Goal: Task Accomplishment & Management: Complete application form

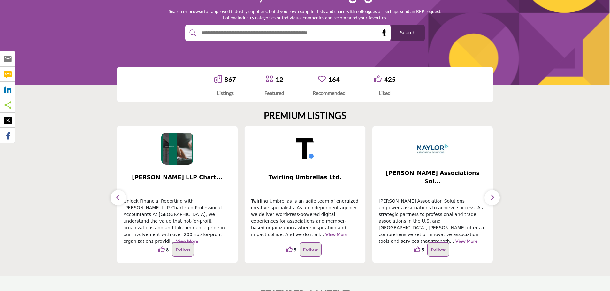
scroll to position [96, 0]
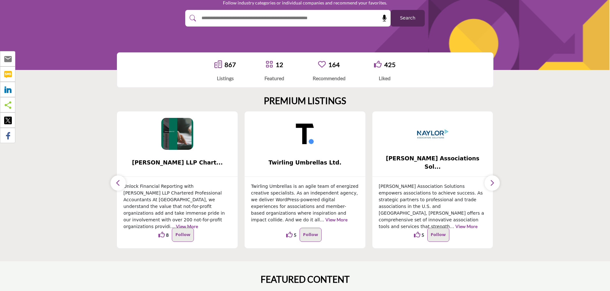
click at [227, 63] on link "867" at bounding box center [231, 65] width 12 height 8
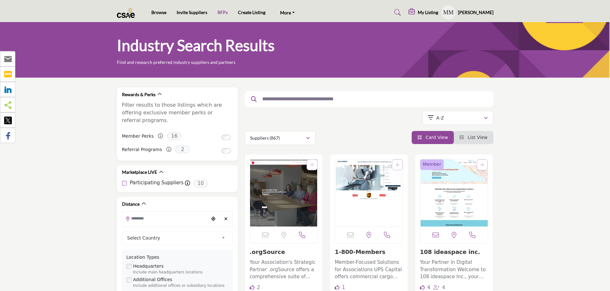
click at [221, 14] on link "RFPs" at bounding box center [223, 12] width 10 height 5
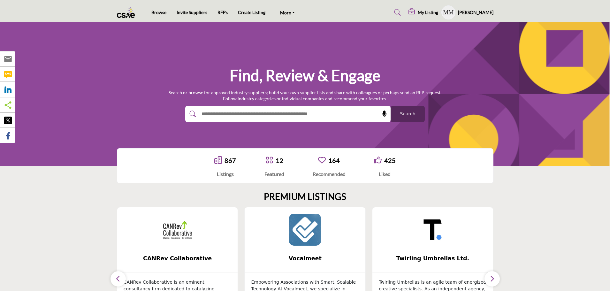
click at [424, 10] on h5 "My Listing" at bounding box center [428, 13] width 20 height 6
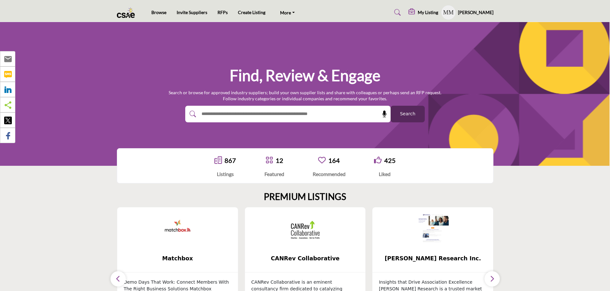
click at [424, 12] on h5 "My Listing" at bounding box center [428, 13] width 20 height 6
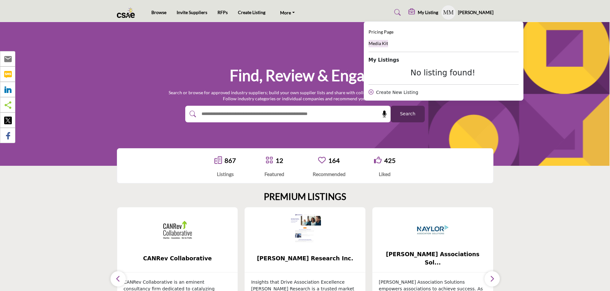
click at [380, 45] on span "Media Kit" at bounding box center [378, 43] width 19 height 5
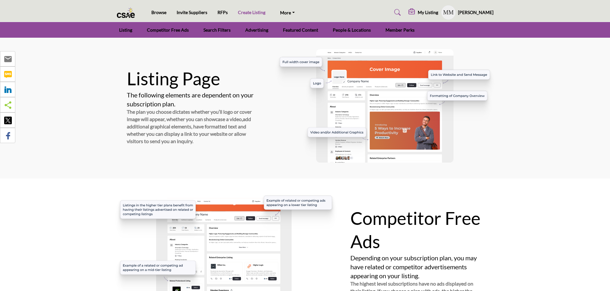
click at [243, 12] on link "Create Listing" at bounding box center [251, 12] width 27 height 5
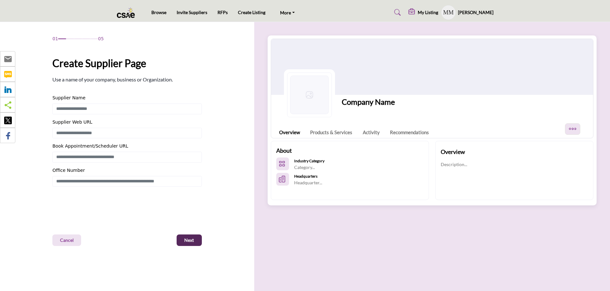
click at [428, 13] on h5 "My Listing" at bounding box center [428, 13] width 20 height 6
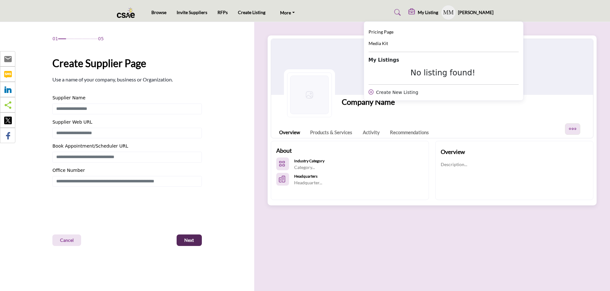
click at [373, 92] on icon at bounding box center [371, 91] width 5 height 5
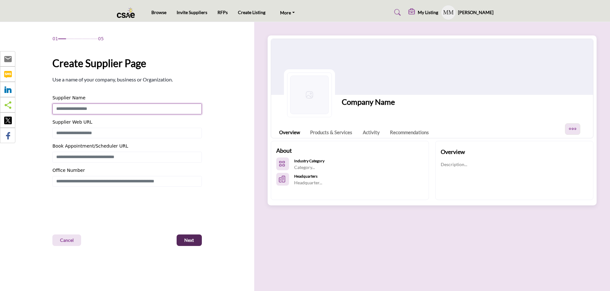
click at [101, 112] on input "Enter Supplier Name" at bounding box center [127, 109] width 150 height 11
type input "**********"
click at [109, 135] on input "Enter Supplier Web URL" at bounding box center [127, 133] width 150 height 11
type input "**********"
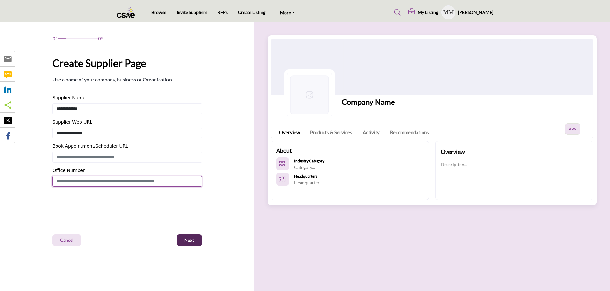
click at [113, 181] on input "Enter Office Number Include country code e.g. +1.987.654.3210" at bounding box center [127, 181] width 150 height 11
click at [64, 181] on input "**********" at bounding box center [127, 181] width 150 height 11
drag, startPoint x: 72, startPoint y: 180, endPoint x: 88, endPoint y: 183, distance: 16.6
click at [72, 180] on input "**********" at bounding box center [127, 181] width 150 height 11
type input "**********"
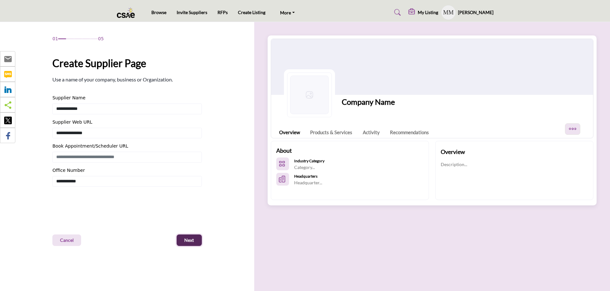
click at [192, 241] on span "Next" at bounding box center [189, 240] width 10 height 6
type input "**********"
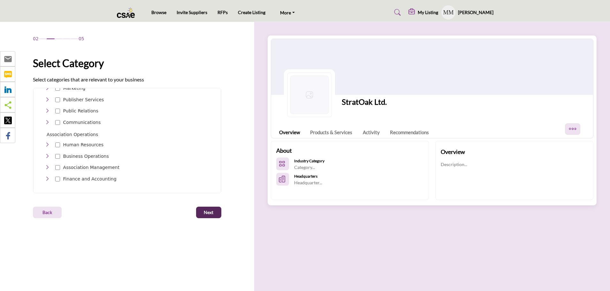
scroll to position [291, 0]
click at [47, 119] on icon "Toggle Category" at bounding box center [47, 121] width 5 height 5
click at [47, 107] on icon "Toggle Category" at bounding box center [47, 109] width 5 height 5
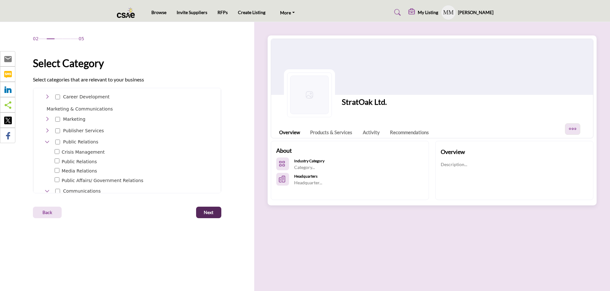
click at [48, 128] on icon "Toggle Category" at bounding box center [47, 130] width 5 height 5
click at [47, 117] on icon "Toggle Category" at bounding box center [47, 119] width 5 height 5
click at [64, 173] on span "Show More (13)" at bounding box center [132, 176] width 161 height 7
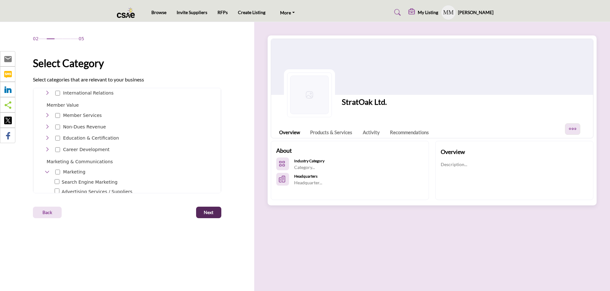
scroll to position [196, 0]
click at [49, 147] on icon "Toggle Category" at bounding box center [47, 149] width 5 height 5
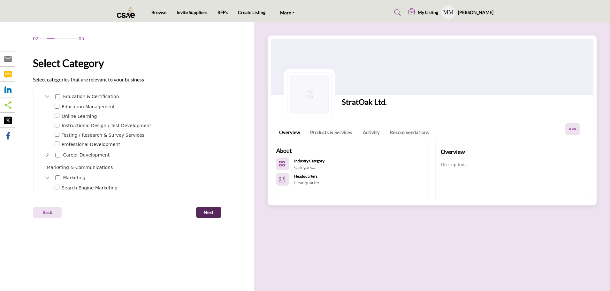
scroll to position [259, 0]
click at [48, 141] on icon "Toggle Category" at bounding box center [47, 143] width 5 height 5
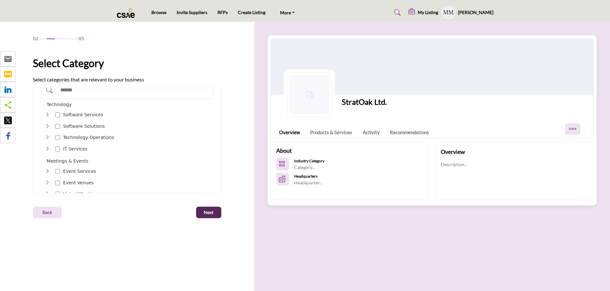
scroll to position [4, 0]
click at [211, 212] on span "Next" at bounding box center [209, 212] width 10 height 6
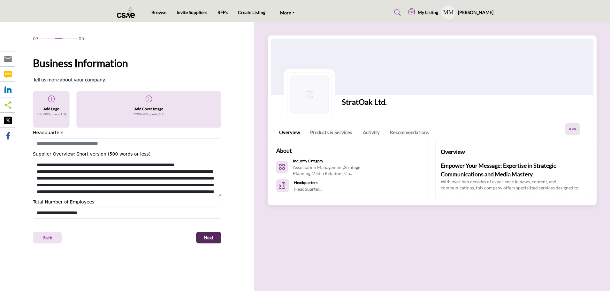
click at [51, 100] on icon at bounding box center [51, 99] width 6 height 6
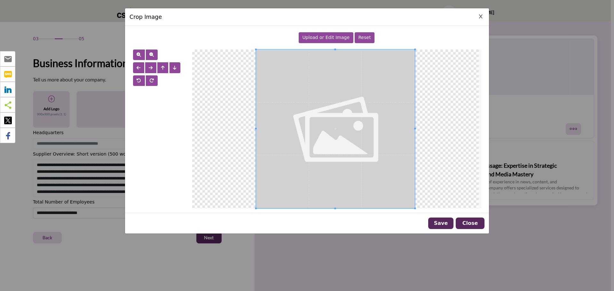
click at [326, 37] on span "Upload or Edit Image" at bounding box center [325, 37] width 47 height 5
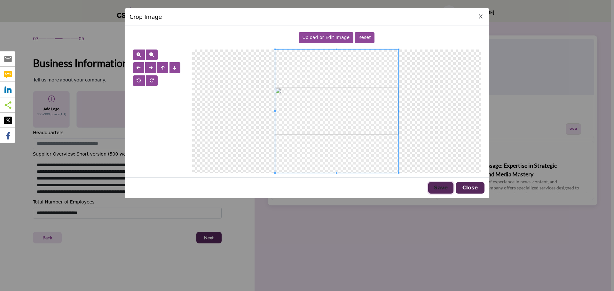
click at [437, 188] on button "Save" at bounding box center [440, 188] width 25 height 12
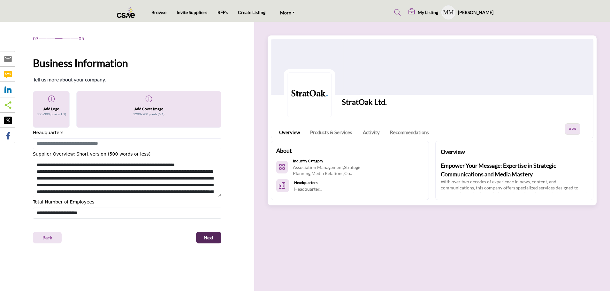
click at [151, 100] on icon at bounding box center [149, 99] width 6 height 6
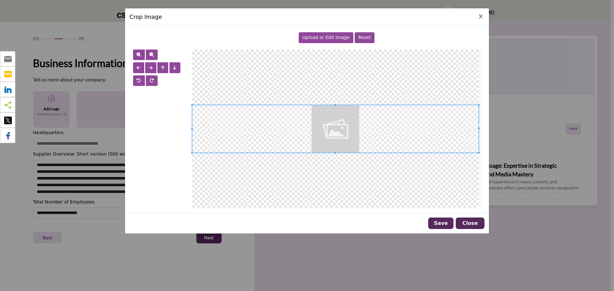
click at [333, 38] on span "Upload or Edit Image" at bounding box center [325, 37] width 47 height 5
click at [301, 144] on span at bounding box center [335, 129] width 286 height 48
click at [313, 144] on span at bounding box center [335, 129] width 286 height 48
click at [321, 144] on span at bounding box center [335, 129] width 286 height 48
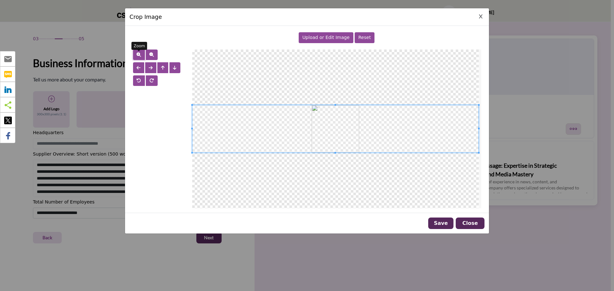
click at [139, 53] on span "button" at bounding box center [138, 54] width 4 height 4
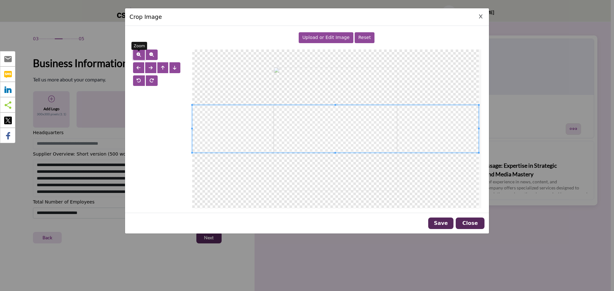
click at [139, 53] on span "button" at bounding box center [138, 54] width 4 height 4
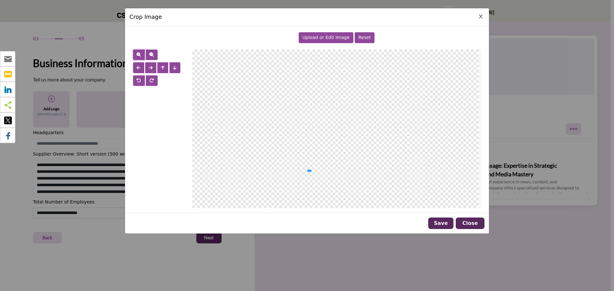
click at [310, 170] on div at bounding box center [335, 129] width 286 height 159
click at [363, 40] on span "Reset" at bounding box center [364, 37] width 12 height 5
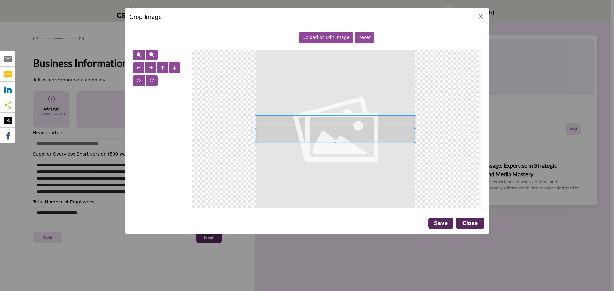
click at [323, 35] on span "Upload or Edit Image" at bounding box center [325, 37] width 47 height 5
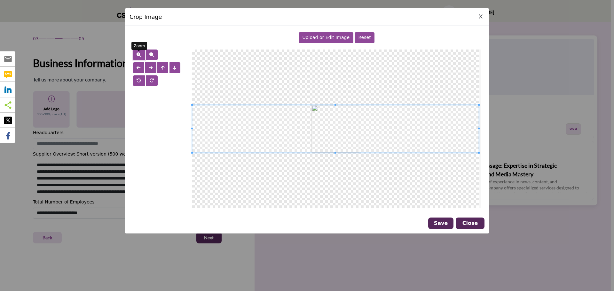
click at [137, 54] on span "button" at bounding box center [138, 54] width 4 height 4
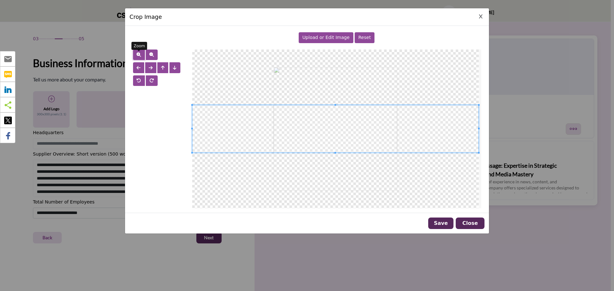
click at [137, 54] on span "button" at bounding box center [138, 54] width 4 height 4
click at [162, 67] on span "button" at bounding box center [163, 68] width 4 height 4
click at [138, 55] on span "button" at bounding box center [138, 54] width 4 height 4
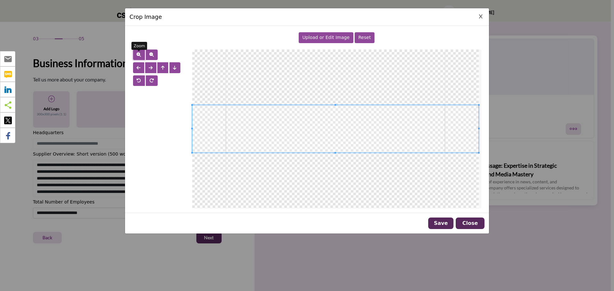
click at [138, 55] on span "button" at bounding box center [138, 54] width 4 height 4
click at [162, 66] on span "button" at bounding box center [163, 68] width 4 height 4
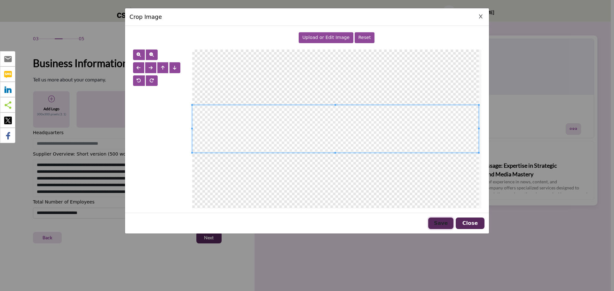
click at [442, 222] on button "Save" at bounding box center [440, 224] width 25 height 12
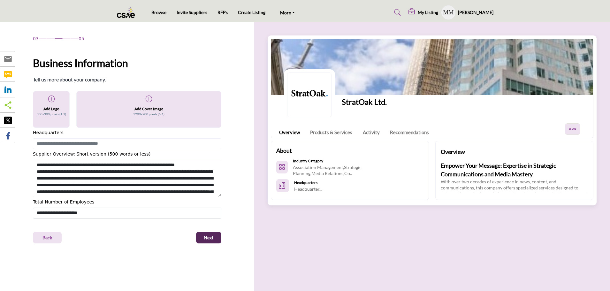
click at [148, 109] on h5 "Add Cover Image" at bounding box center [149, 109] width 29 height 6
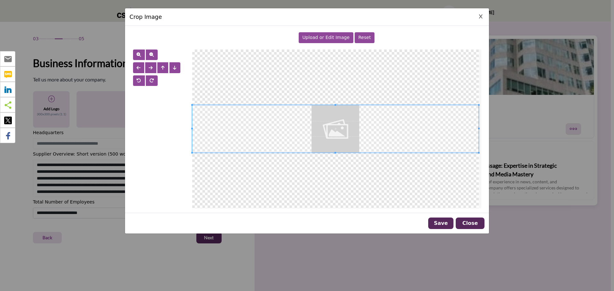
click at [328, 37] on span "Upload or Edit Image" at bounding box center [325, 37] width 47 height 5
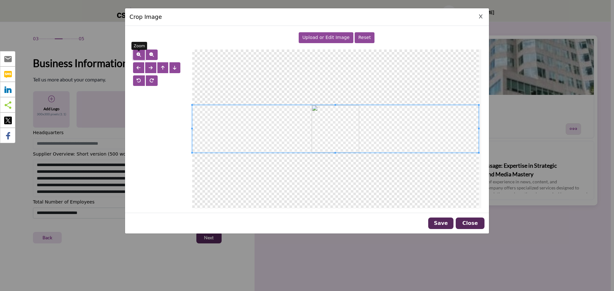
click at [139, 53] on span "button" at bounding box center [138, 54] width 4 height 4
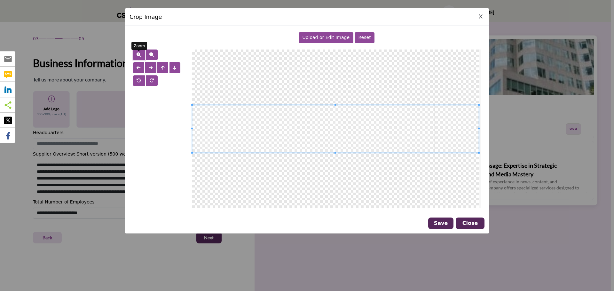
click at [139, 53] on span "button" at bounding box center [138, 54] width 4 height 4
click at [164, 66] on span "button" at bounding box center [163, 68] width 4 height 4
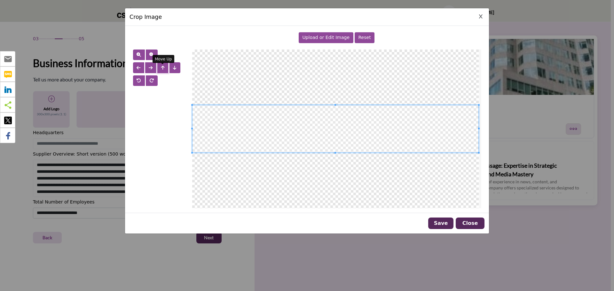
click at [164, 66] on span "button" at bounding box center [163, 68] width 4 height 4
click at [173, 68] on span "button" at bounding box center [175, 68] width 4 height 4
click at [437, 224] on button "Save" at bounding box center [440, 224] width 25 height 12
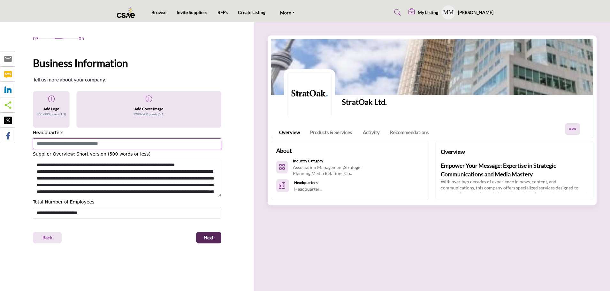
click at [128, 143] on input at bounding box center [127, 143] width 189 height 11
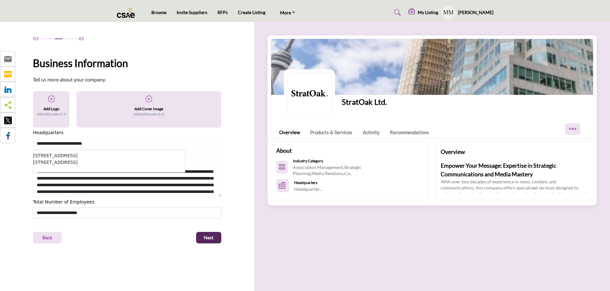
click at [53, 158] on li "161 Bay St, Unit 2700, Toronto, ON, M5J 2T2, CAN" at bounding box center [109, 155] width 152 height 7
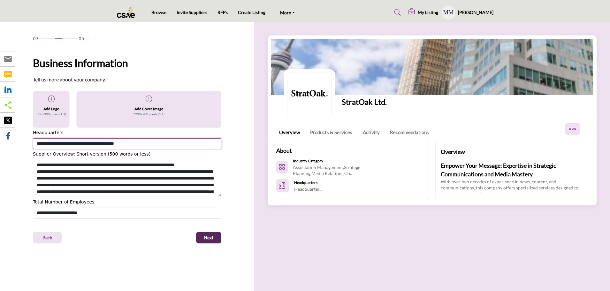
click at [123, 143] on input "**********" at bounding box center [127, 143] width 189 height 11
click at [196, 232] on button "Next" at bounding box center [208, 238] width 25 height 12
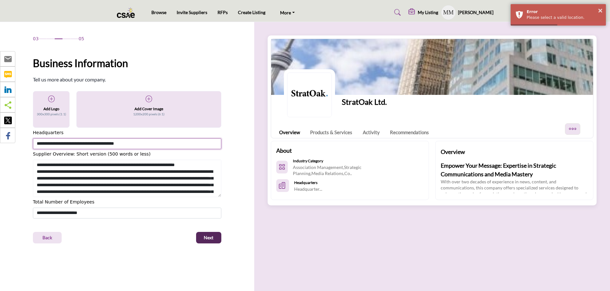
click at [149, 144] on input "**********" at bounding box center [127, 143] width 189 height 11
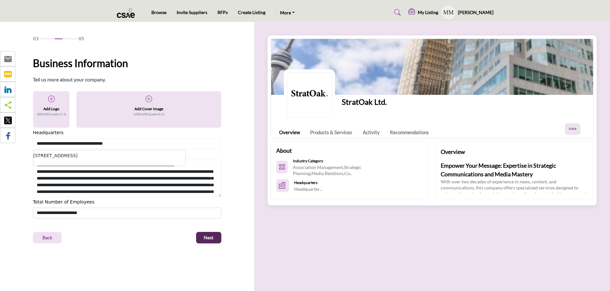
click at [119, 155] on li "161 Bay St, Unit 2700, Toronto, ON, M5J 2T2, CAN" at bounding box center [109, 155] width 152 height 7
type input "**********"
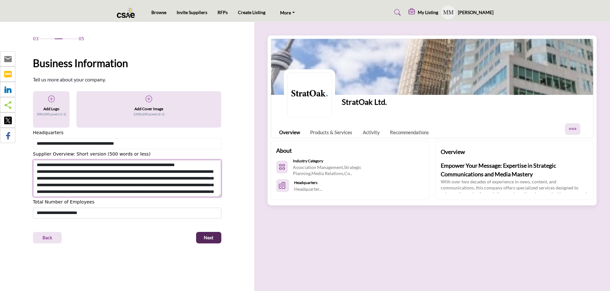
click at [59, 175] on textarea "Shortoverview" at bounding box center [127, 179] width 189 height 38
drag, startPoint x: 51, startPoint y: 171, endPoint x: 49, endPoint y: 166, distance: 5.7
click at [49, 166] on textarea "Shortoverview" at bounding box center [127, 179] width 189 height 38
paste textarea "**********"
click at [61, 182] on textarea "Shortoverview" at bounding box center [127, 179] width 189 height 38
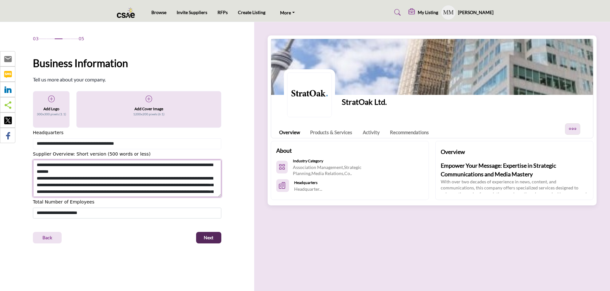
drag, startPoint x: 68, startPoint y: 175, endPoint x: 47, endPoint y: 179, distance: 21.4
click at [47, 179] on textarea "Shortoverview" at bounding box center [127, 179] width 189 height 38
paste textarea "**********"
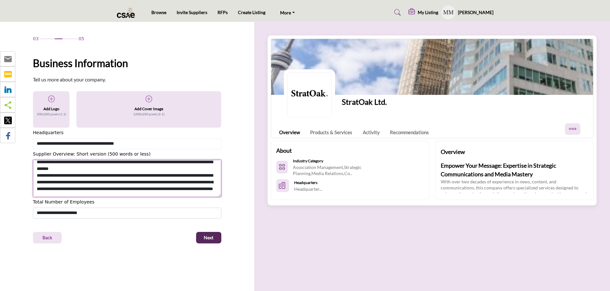
scroll to position [35, 0]
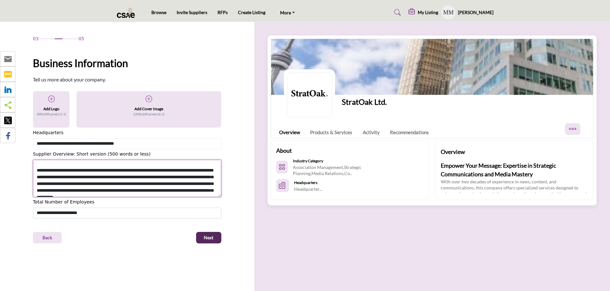
click at [202, 164] on textarea "Shortoverview" at bounding box center [127, 179] width 189 height 38
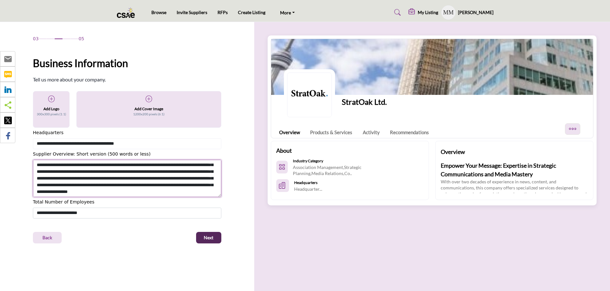
scroll to position [154, 0]
drag, startPoint x: 205, startPoint y: 192, endPoint x: 195, endPoint y: 193, distance: 9.3
click at [195, 193] on textarea "Shortoverview" at bounding box center [127, 179] width 189 height 38
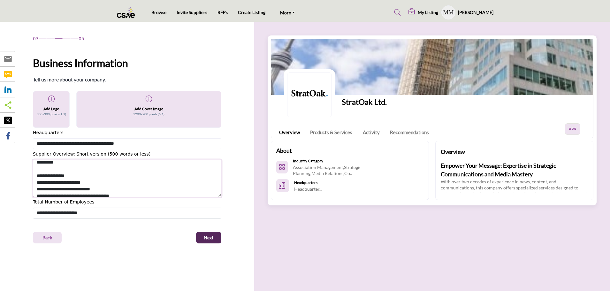
scroll to position [58, 0]
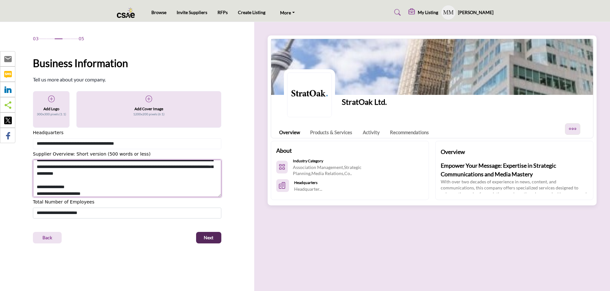
click at [108, 185] on textarea "Shortoverview" at bounding box center [127, 179] width 189 height 38
paste textarea "****"
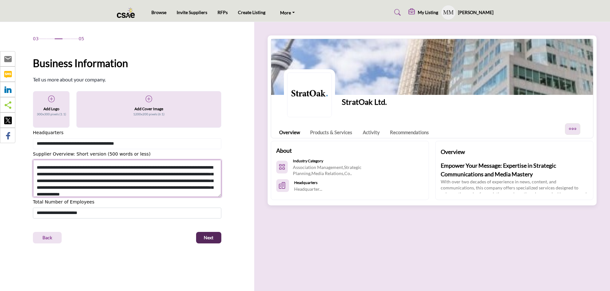
scroll to position [27, 0]
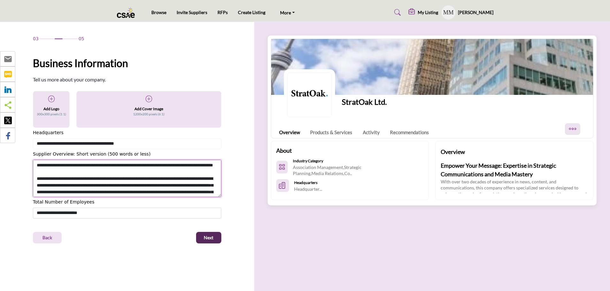
click at [205, 172] on textarea "Shortoverview" at bounding box center [127, 179] width 189 height 38
paste textarea "****"
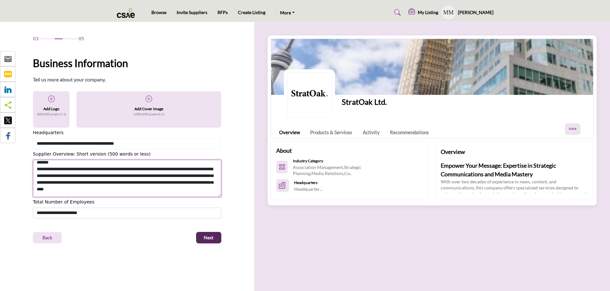
scroll to position [0, 0]
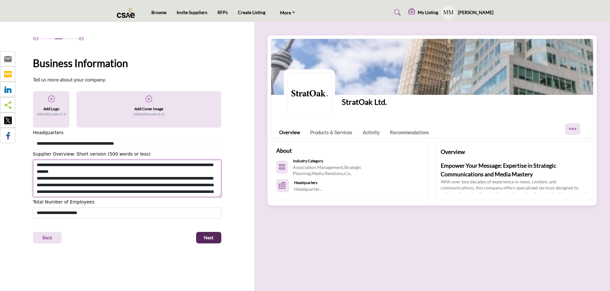
drag, startPoint x: 44, startPoint y: 179, endPoint x: 38, endPoint y: 179, distance: 6.4
click at [38, 179] on textarea "Shortoverview" at bounding box center [127, 179] width 189 height 38
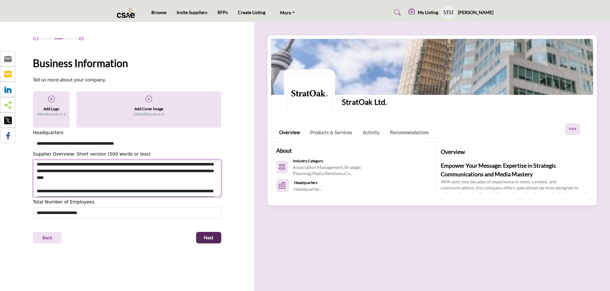
scroll to position [32, 0]
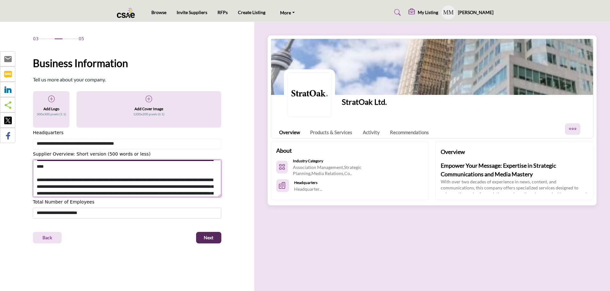
drag, startPoint x: 36, startPoint y: 180, endPoint x: 43, endPoint y: 180, distance: 7.0
click at [36, 180] on textarea "Shortoverview" at bounding box center [127, 179] width 189 height 38
paste textarea "***"
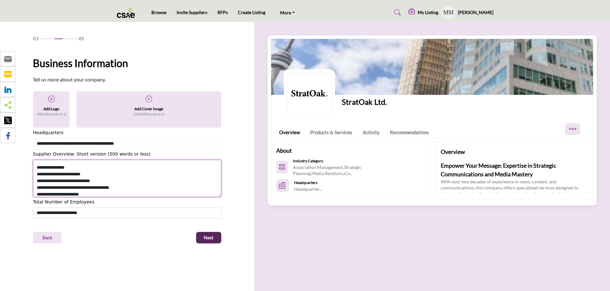
scroll to position [96, 0]
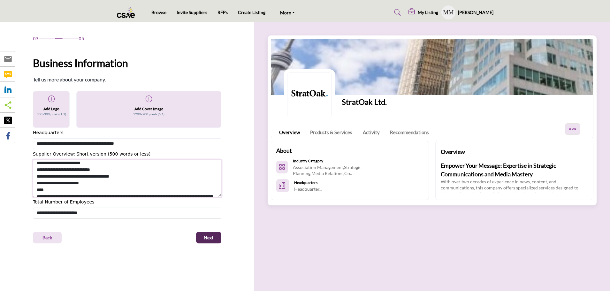
click at [37, 164] on textarea "Shortoverview" at bounding box center [127, 179] width 189 height 38
paste textarea "***"
click at [36, 170] on textarea "Shortoverview" at bounding box center [127, 179] width 189 height 38
paste textarea "***"
click at [35, 177] on textarea "Shortoverview" at bounding box center [127, 179] width 189 height 38
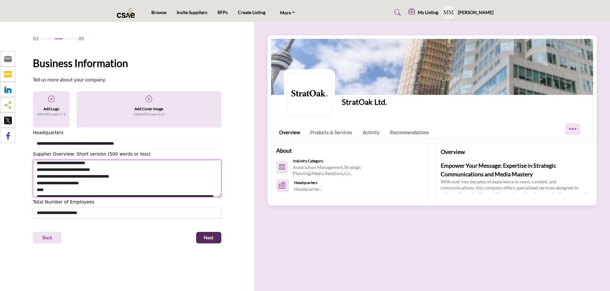
paste textarea "***"
click at [35, 183] on textarea "Shortoverview" at bounding box center [127, 179] width 189 height 38
paste textarea "***"
click at [35, 189] on textarea "Shortoverview" at bounding box center [127, 179] width 189 height 38
paste textarea "***"
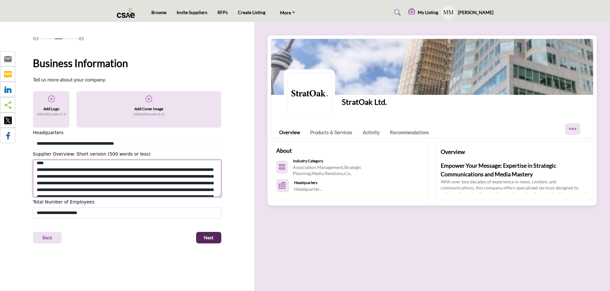
scroll to position [122, 0]
drag, startPoint x: 50, startPoint y: 165, endPoint x: 37, endPoint y: 171, distance: 14.9
click at [37, 171] on textarea "Shortoverview" at bounding box center [127, 179] width 189 height 38
click at [116, 164] on textarea "Shortoverview" at bounding box center [127, 179] width 189 height 38
paste textarea "****"
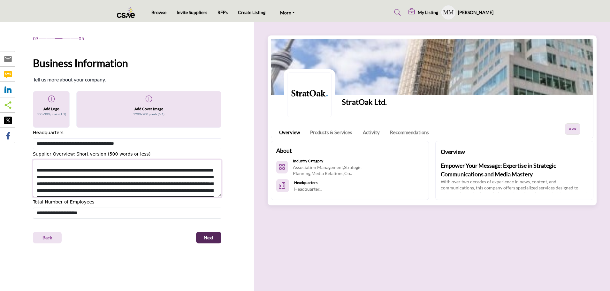
scroll to position [90, 0]
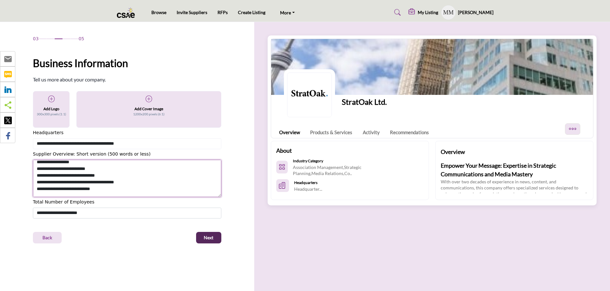
click at [146, 189] on textarea "Shortoverview" at bounding box center [127, 179] width 189 height 38
paste textarea "****"
click at [129, 184] on textarea "Shortoverview" at bounding box center [127, 179] width 189 height 38
paste textarea "****"
click at [113, 177] on textarea "Shortoverview" at bounding box center [127, 179] width 189 height 38
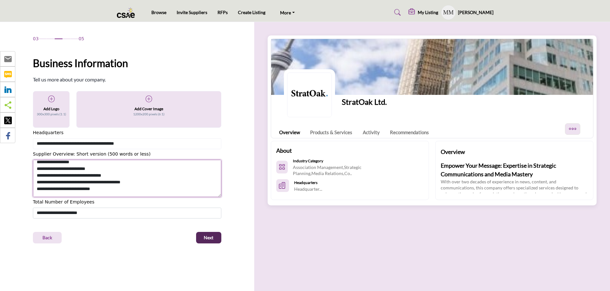
paste textarea "****"
click at [90, 170] on textarea "Shortoverview" at bounding box center [127, 179] width 189 height 38
paste textarea "****"
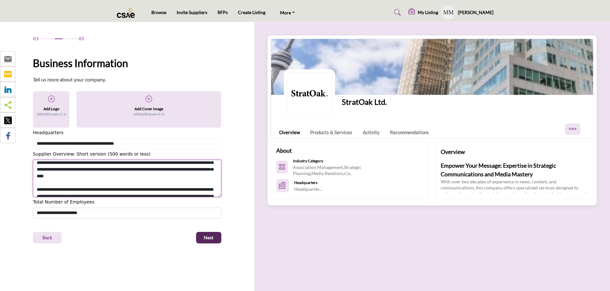
scroll to position [32, 0]
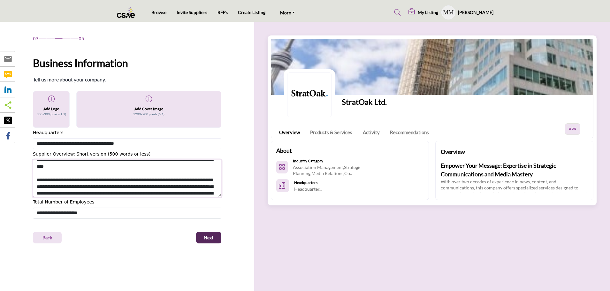
click at [72, 174] on textarea "Shortoverview" at bounding box center [127, 179] width 189 height 38
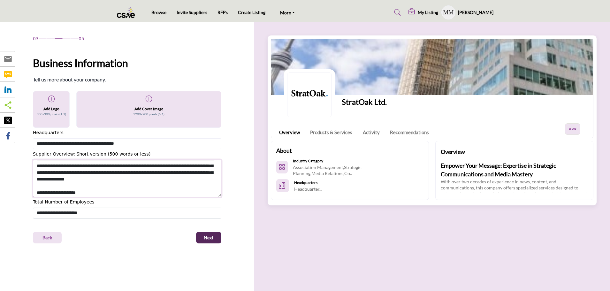
scroll to position [64, 0]
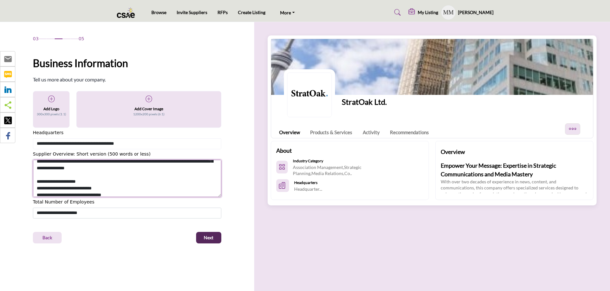
click at [69, 182] on textarea "Shortoverview" at bounding box center [127, 179] width 189 height 38
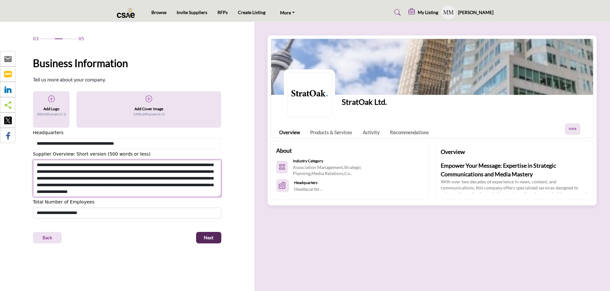
scroll to position [141, 0]
drag, startPoint x: 71, startPoint y: 183, endPoint x: 81, endPoint y: 178, distance: 11.4
click at [81, 178] on textarea "Shortoverview" at bounding box center [127, 179] width 189 height 38
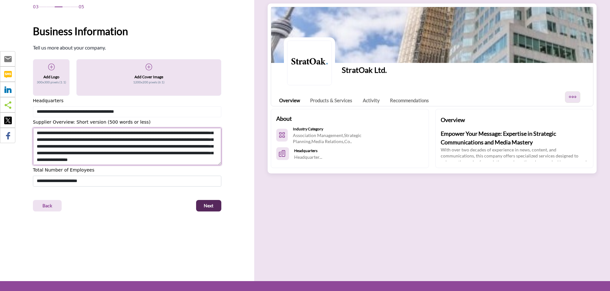
drag, startPoint x: 209, startPoint y: 160, endPoint x: 39, endPoint y: 142, distance: 171.3
click at [39, 142] on textarea "Shortoverview" at bounding box center [127, 147] width 189 height 38
drag, startPoint x: 40, startPoint y: 159, endPoint x: 36, endPoint y: 136, distance: 23.0
click at [36, 136] on textarea "Shortoverview" at bounding box center [127, 147] width 189 height 38
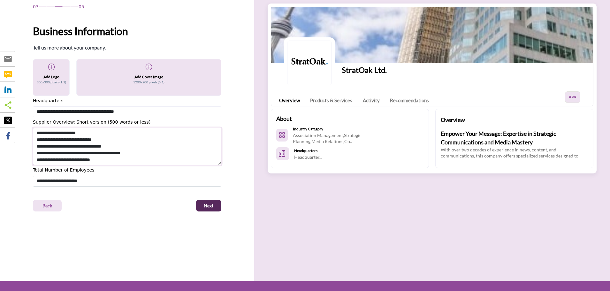
scroll to position [81, 0]
type textarea "**********"
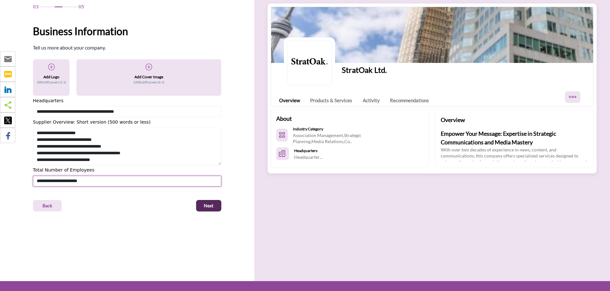
click at [44, 180] on select "**********" at bounding box center [127, 181] width 189 height 11
select select "***"
click at [33, 176] on select "**********" at bounding box center [127, 181] width 189 height 11
click at [211, 205] on span "Next" at bounding box center [209, 206] width 10 height 6
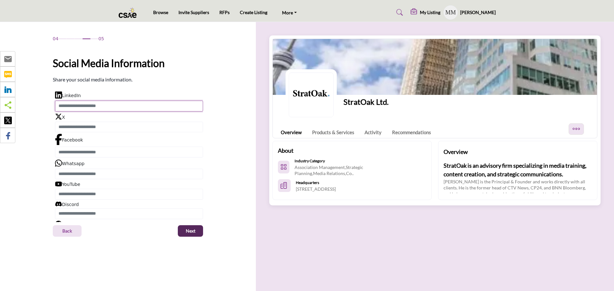
click at [103, 106] on input "Enter LinkedIn" at bounding box center [129, 106] width 148 height 11
paste input "**********"
type input "**********"
click at [195, 231] on button "Next" at bounding box center [190, 231] width 25 height 12
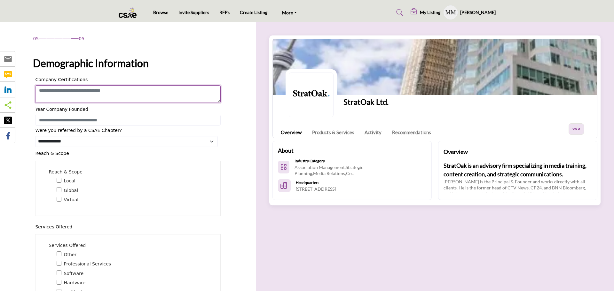
click at [210, 93] on textarea "Enter value for Company Certifications" at bounding box center [127, 94] width 185 height 18
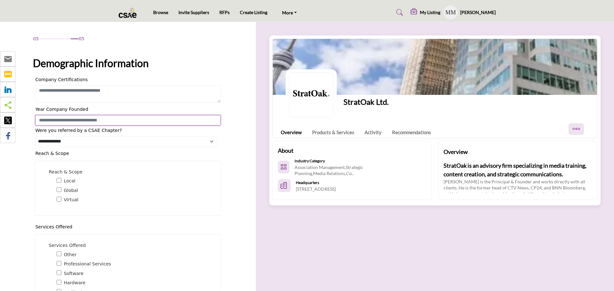
click at [154, 122] on input "Enter value for Year Company Founded" at bounding box center [127, 120] width 185 height 11
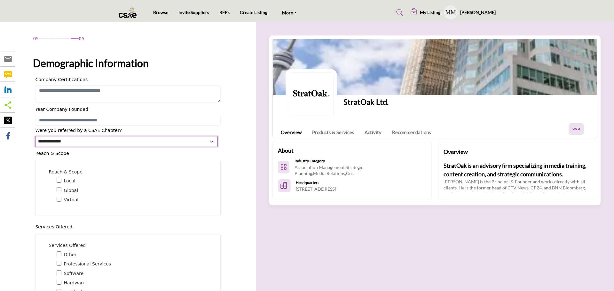
click at [211, 142] on select "**********" at bounding box center [126, 141] width 182 height 11
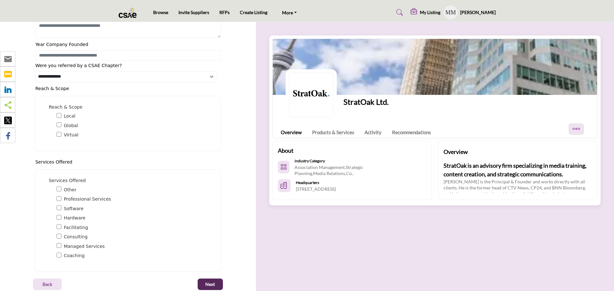
scroll to position [78, 0]
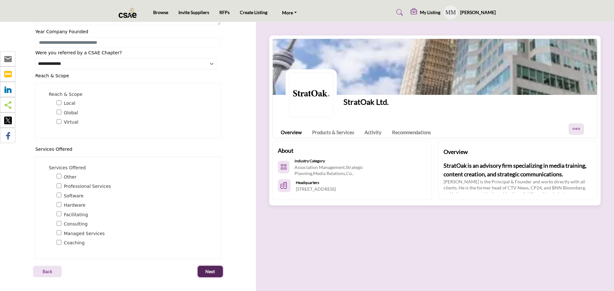
click at [207, 272] on span "Next" at bounding box center [210, 271] width 10 height 6
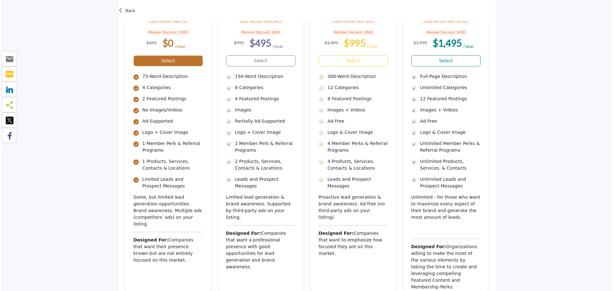
scroll to position [96, 0]
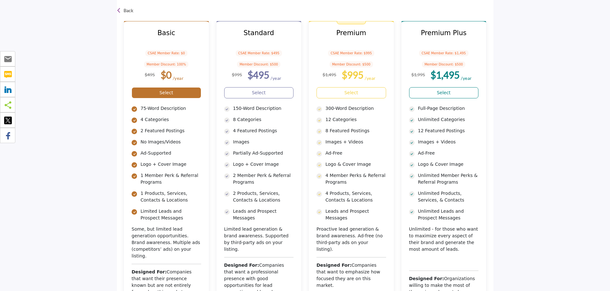
click at [169, 92] on link "Select" at bounding box center [167, 92] width 70 height 11
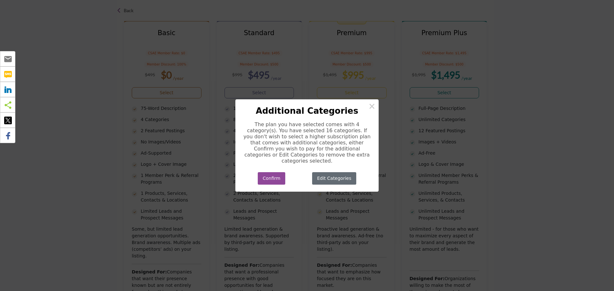
click at [337, 177] on button "Edit Categories" at bounding box center [334, 178] width 44 height 12
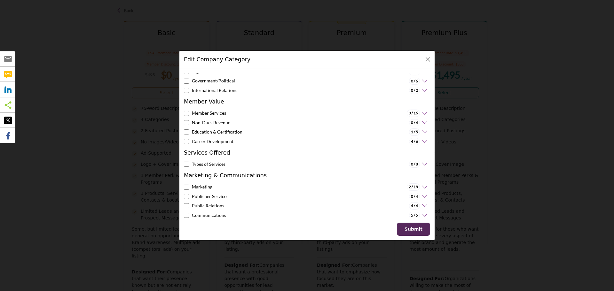
scroll to position [224, 0]
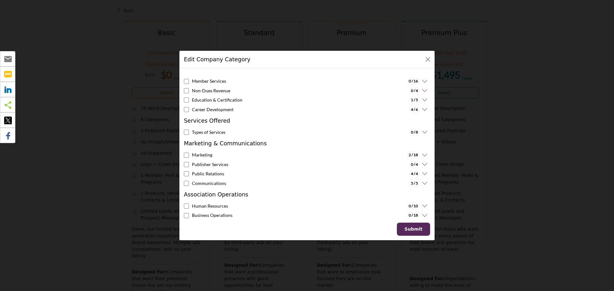
click at [421, 174] on icon at bounding box center [424, 174] width 8 height 6
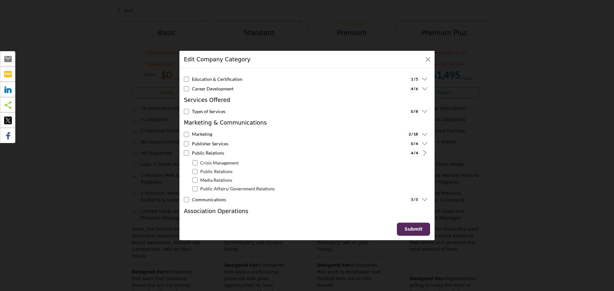
scroll to position [256, 0]
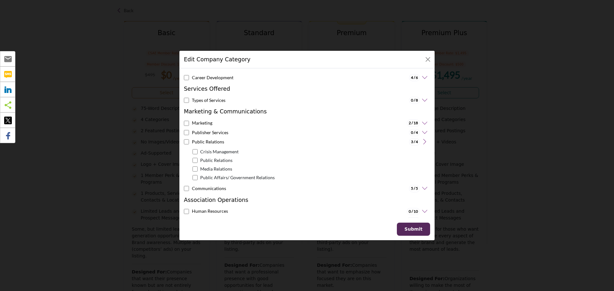
click at [421, 189] on icon at bounding box center [424, 188] width 8 height 6
click at [421, 121] on icon at bounding box center [424, 123] width 8 height 6
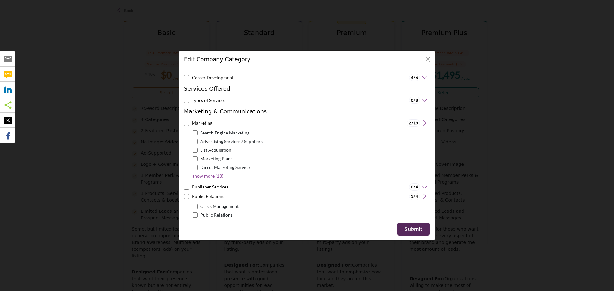
click at [203, 177] on p "show more (13)" at bounding box center [207, 176] width 31 height 7
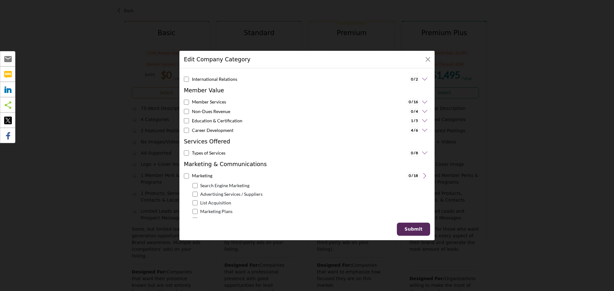
scroll to position [192, 0]
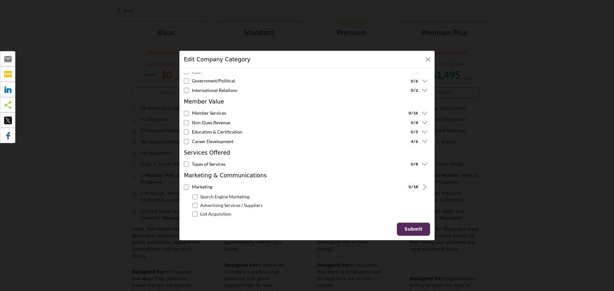
click at [421, 142] on icon at bounding box center [424, 141] width 8 height 6
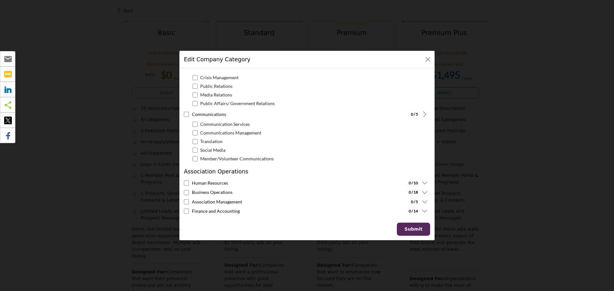
scroll to position [553, 0]
click at [416, 229] on b "Submit" at bounding box center [413, 229] width 18 height 5
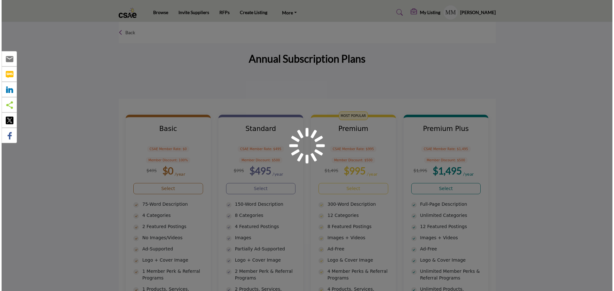
scroll to position [96, 0]
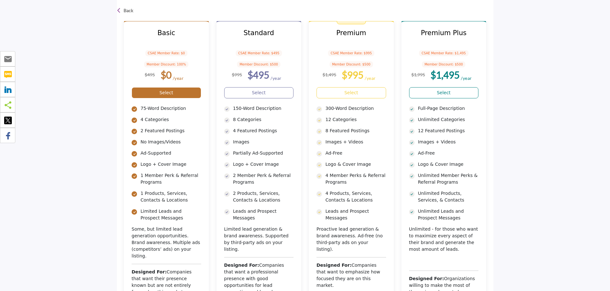
click at [163, 91] on link "Select" at bounding box center [167, 92] width 70 height 11
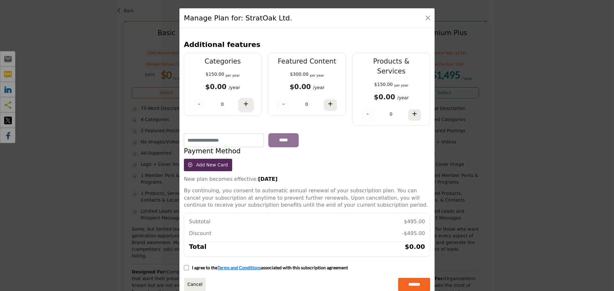
click at [245, 106] on h4 "+" at bounding box center [246, 104] width 6 height 8
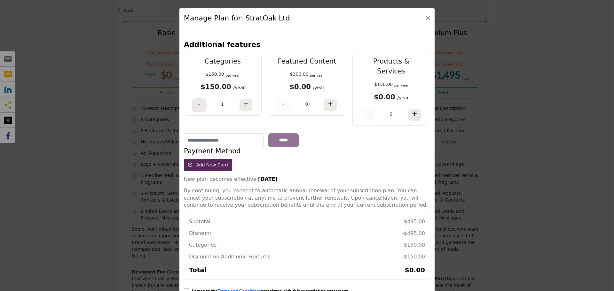
click at [198, 106] on h4 "-" at bounding box center [199, 104] width 3 height 8
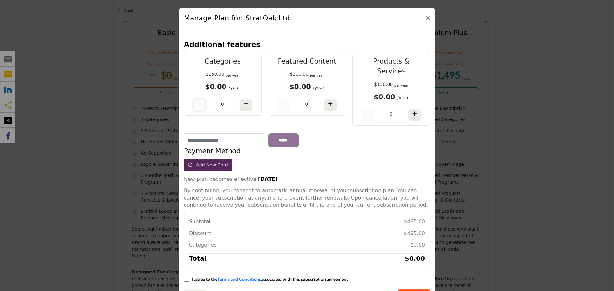
scroll to position [15, 0]
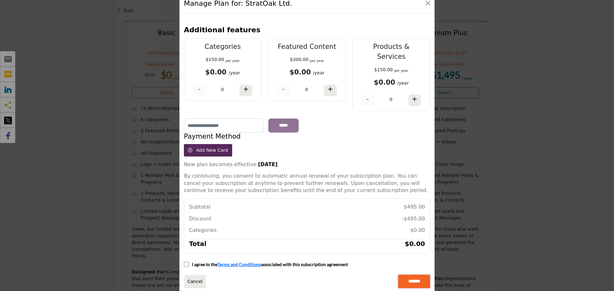
click at [413, 275] on input "*******" at bounding box center [414, 281] width 32 height 13
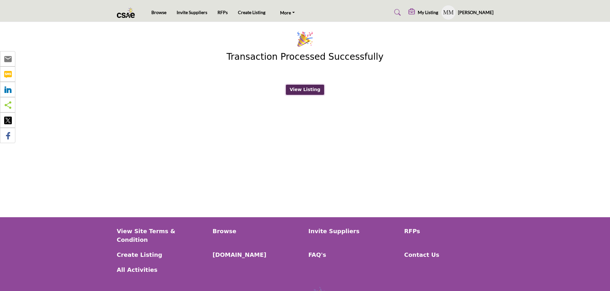
click at [297, 88] on button "View Listing" at bounding box center [305, 90] width 38 height 10
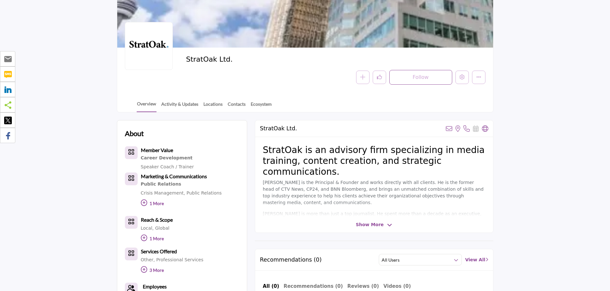
scroll to position [64, 0]
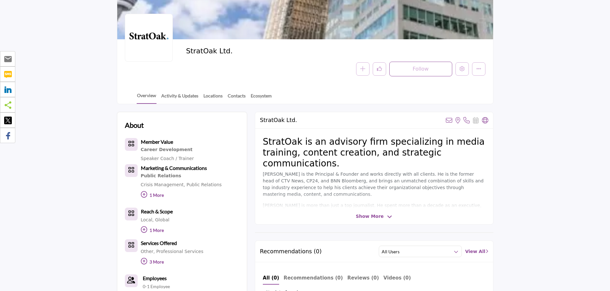
click at [144, 194] on icon at bounding box center [144, 194] width 6 height 6
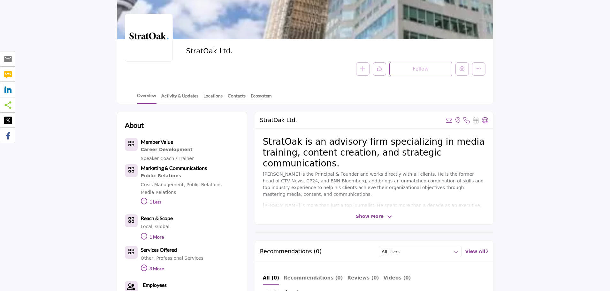
scroll to position [96, 0]
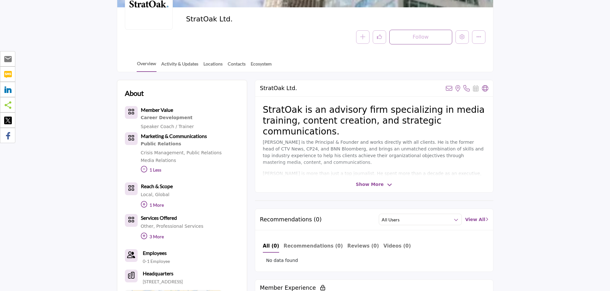
drag, startPoint x: 144, startPoint y: 204, endPoint x: 126, endPoint y: 203, distance: 18.6
click at [144, 204] on icon at bounding box center [144, 204] width 6 height 6
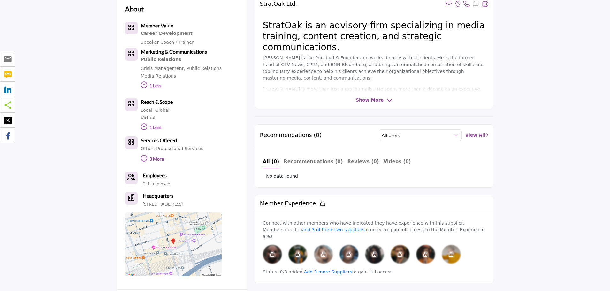
scroll to position [192, 0]
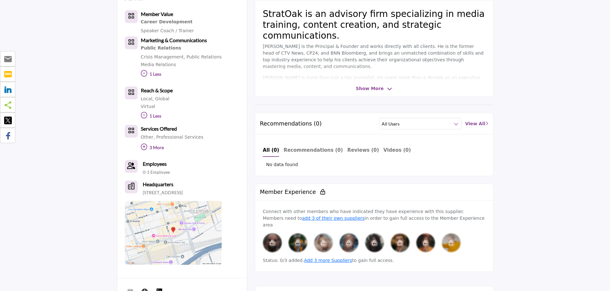
click at [143, 147] on icon at bounding box center [144, 147] width 6 height 6
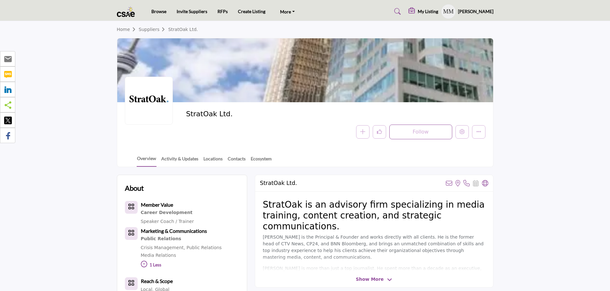
scroll to position [0, 0]
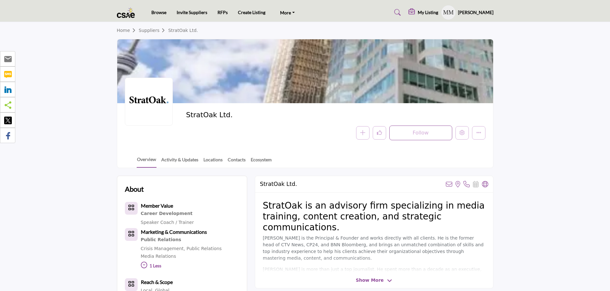
click at [430, 13] on h5 "My Listing" at bounding box center [428, 13] width 20 height 6
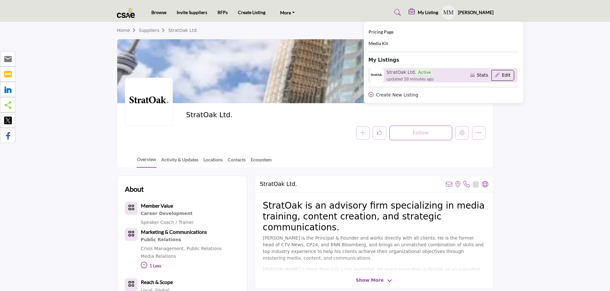
click at [505, 76] on button "Edit" at bounding box center [503, 75] width 23 height 11
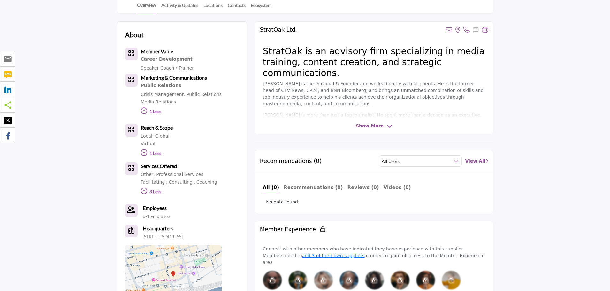
scroll to position [160, 0]
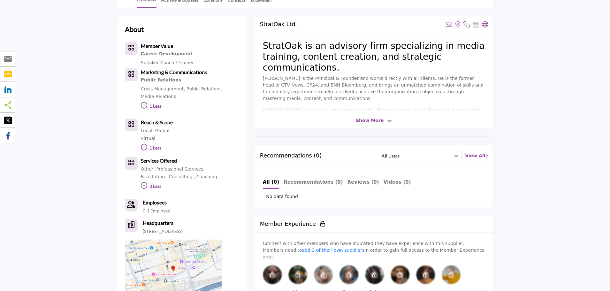
click at [371, 121] on span "Show More" at bounding box center [370, 120] width 28 height 7
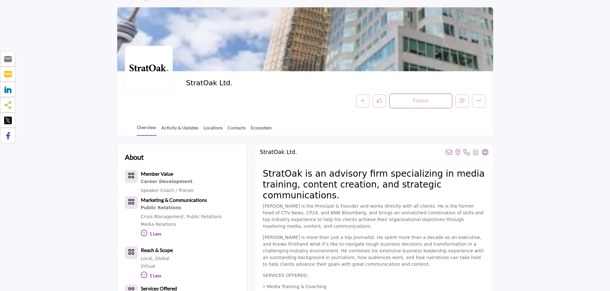
scroll to position [0, 0]
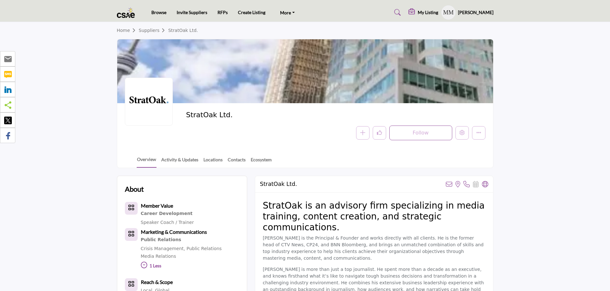
click at [427, 10] on h5 "My Listing" at bounding box center [428, 13] width 20 height 6
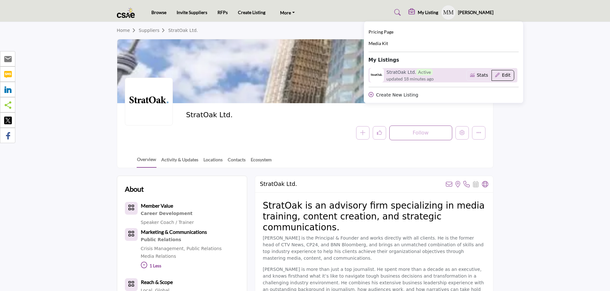
click at [508, 75] on button "Edit" at bounding box center [503, 75] width 23 height 11
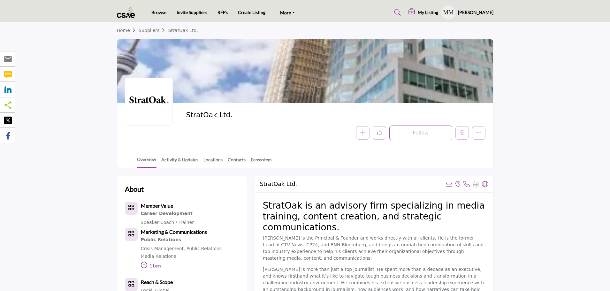
click at [496, 11] on div "Browse Invite Suppliers RFPs Create Listing More" at bounding box center [304, 12] width 383 height 14
click at [480, 12] on h5 "[PERSON_NAME]" at bounding box center [475, 12] width 35 height 6
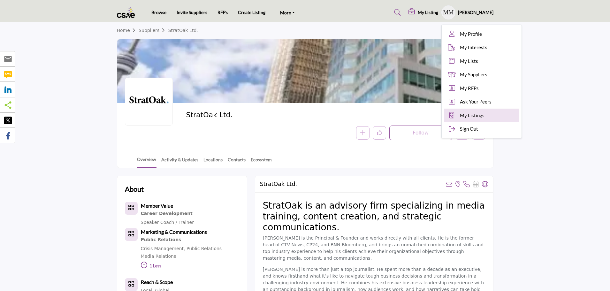
click at [464, 116] on span "My Listings" at bounding box center [472, 115] width 25 height 7
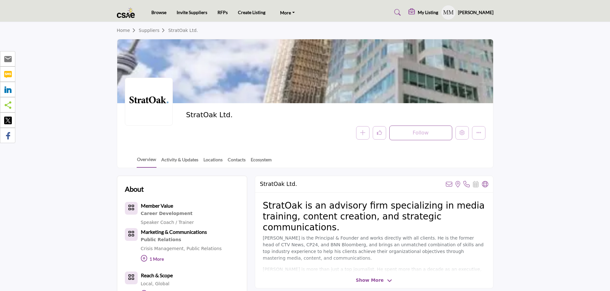
click at [425, 11] on h5 "My Listing" at bounding box center [428, 13] width 20 height 6
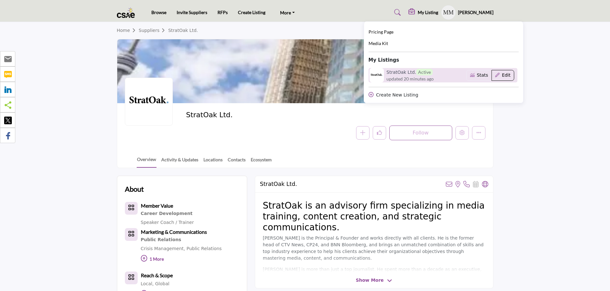
click at [502, 75] on button "Edit" at bounding box center [503, 75] width 23 height 11
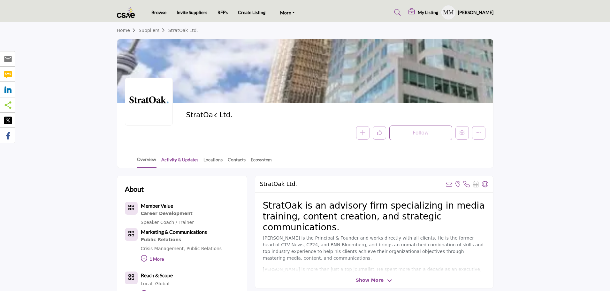
click at [178, 160] on link "Activity & Updates" at bounding box center [180, 161] width 38 height 11
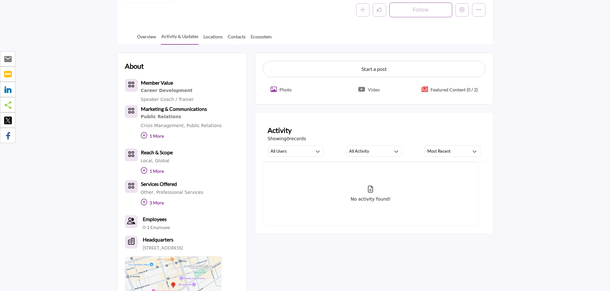
scroll to position [160, 0]
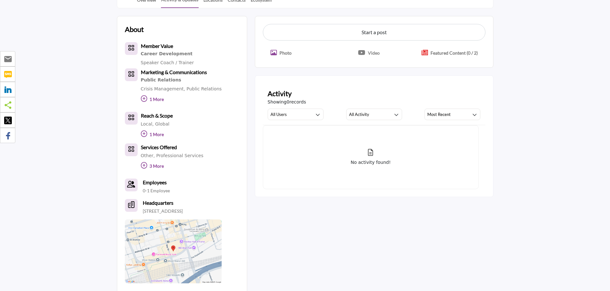
click at [438, 53] on p "Featured Content (0 / 2)" at bounding box center [454, 53] width 47 height 7
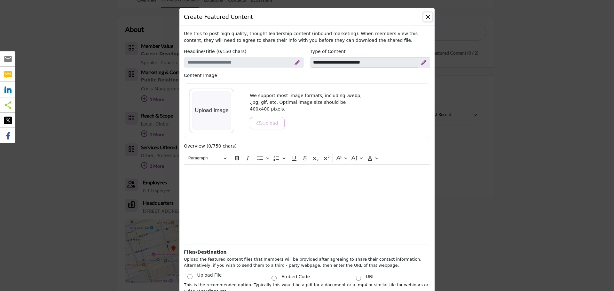
click at [427, 17] on button "Close" at bounding box center [427, 16] width 9 height 9
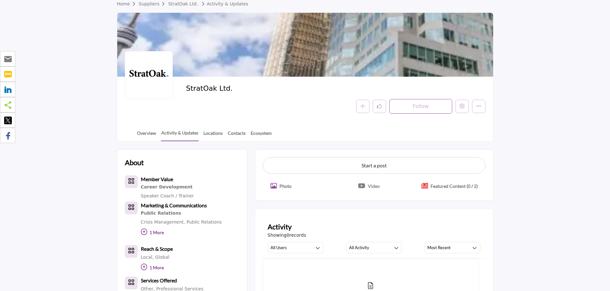
scroll to position [0, 0]
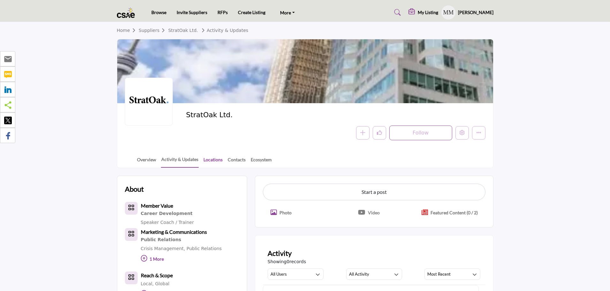
click at [211, 161] on link "Locations" at bounding box center [213, 161] width 20 height 11
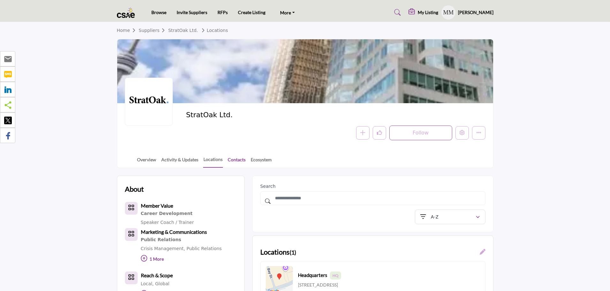
click at [238, 159] on link "Contacts" at bounding box center [237, 161] width 19 height 11
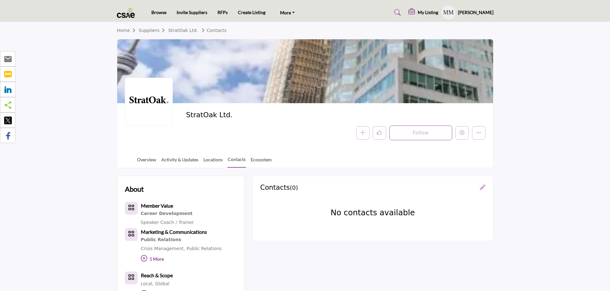
click at [482, 187] on icon at bounding box center [483, 187] width 6 height 6
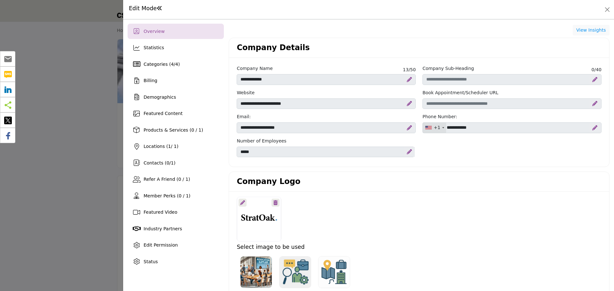
click at [592, 80] on icon at bounding box center [594, 79] width 5 height 5
click at [468, 80] on input "Enter Company Sub-Heading" at bounding box center [511, 79] width 179 height 11
type input "**********"
click at [588, 80] on icon at bounding box center [590, 79] width 4 height 5
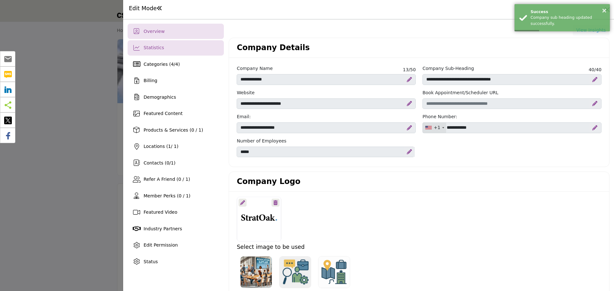
click at [152, 47] on span "Statistics" at bounding box center [153, 47] width 20 height 5
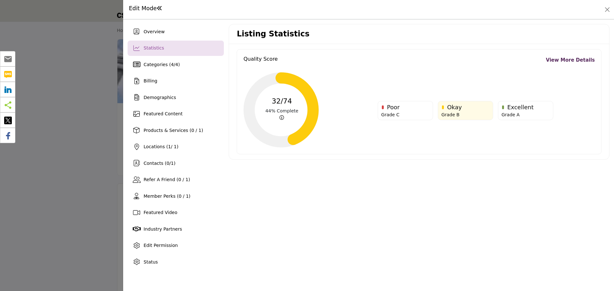
click at [564, 59] on link "View More Details" at bounding box center [569, 60] width 49 height 7
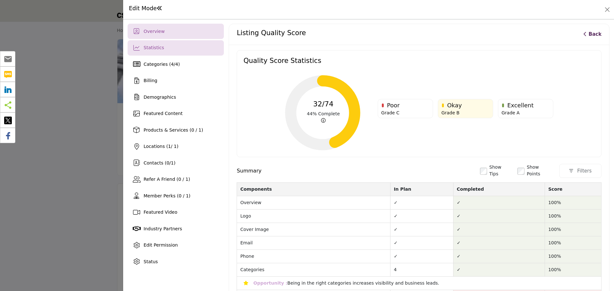
click at [156, 31] on span "Overview" at bounding box center [153, 31] width 21 height 5
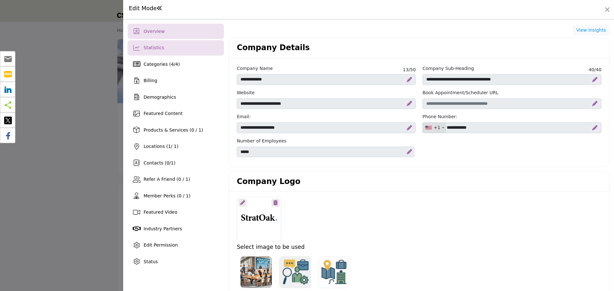
click at [151, 51] on div "Statistics" at bounding box center [175, 47] width 96 height 15
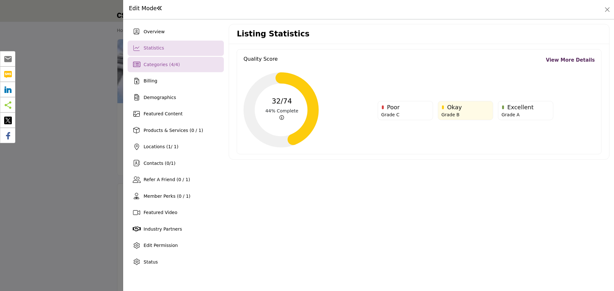
click at [147, 64] on span "Categories ( 4 / 4 )" at bounding box center [161, 64] width 36 height 5
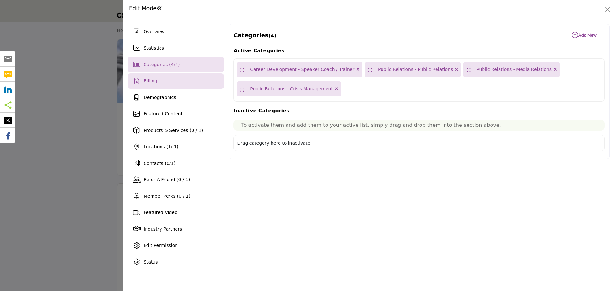
click at [149, 81] on span "Billing" at bounding box center [150, 80] width 14 height 5
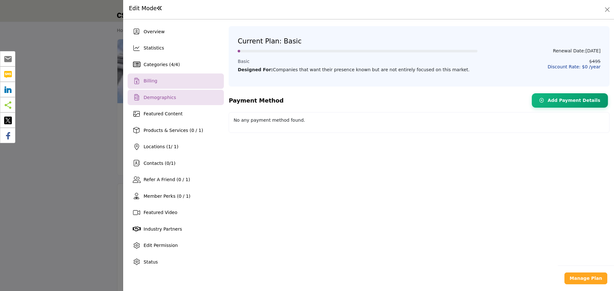
click at [149, 98] on span "Demographics" at bounding box center [159, 97] width 32 height 5
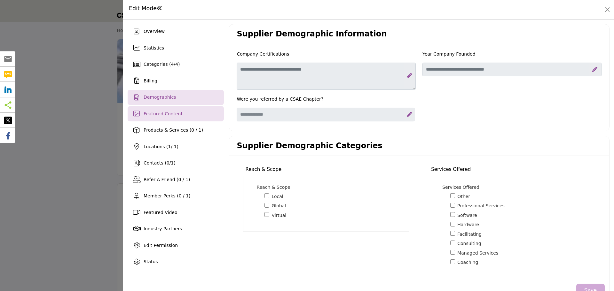
click at [153, 116] on span "Featured Content" at bounding box center [162, 113] width 39 height 5
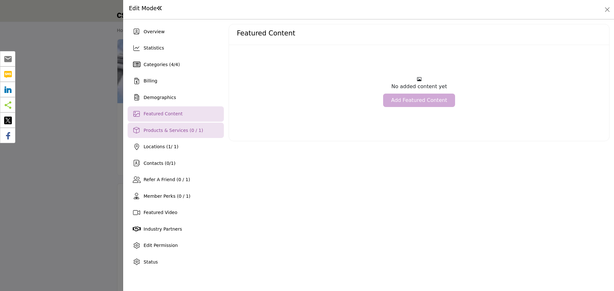
click at [152, 133] on span "Products & Services (0 / 1)" at bounding box center [172, 130] width 59 height 5
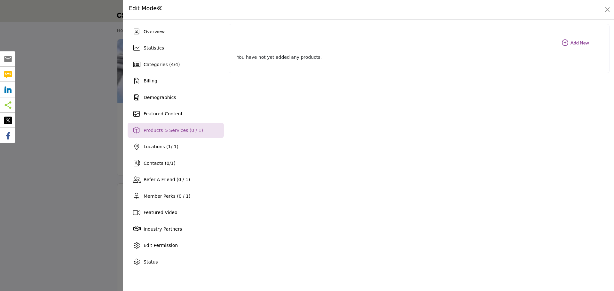
click at [565, 42] on icon "button" at bounding box center [564, 43] width 6 height 6
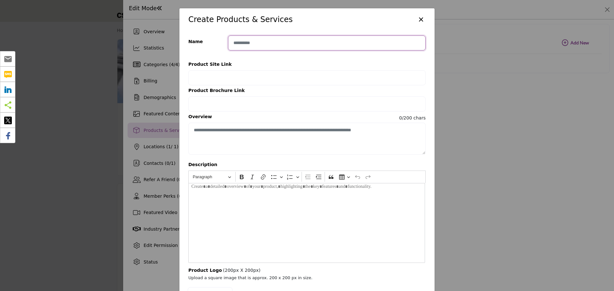
click at [274, 44] on input "Enter product name" at bounding box center [326, 42] width 197 height 15
type input "*******"
click at [418, 19] on button "×" at bounding box center [420, 19] width 9 height 12
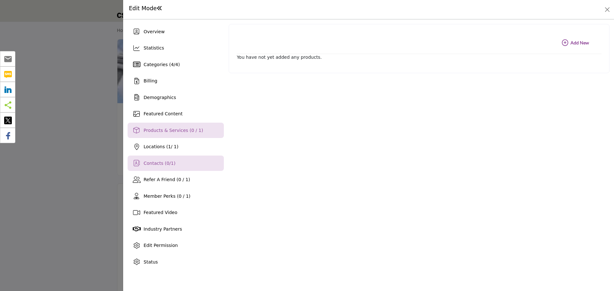
click at [153, 165] on span "Contacts ( 0 / 1 )" at bounding box center [159, 163] width 32 height 5
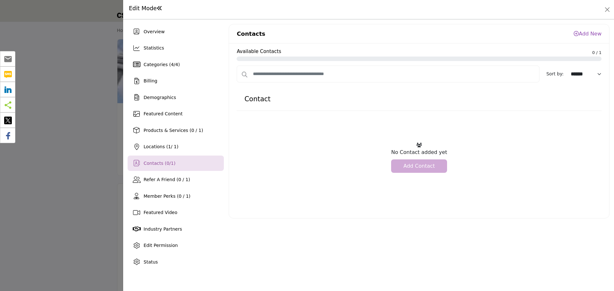
click at [419, 167] on link "Add Contact" at bounding box center [419, 165] width 56 height 13
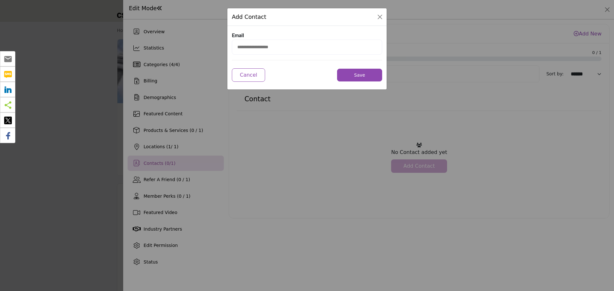
click at [294, 49] on input "email" at bounding box center [307, 47] width 150 height 15
click at [362, 77] on button "Save" at bounding box center [359, 75] width 45 height 13
drag, startPoint x: 255, startPoint y: 47, endPoint x: 223, endPoint y: 44, distance: 32.4
click at [223, 44] on div "**********" at bounding box center [307, 145] width 614 height 291
type input "**********"
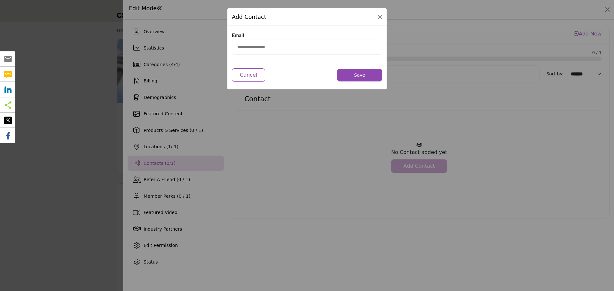
click at [352, 77] on button "Save" at bounding box center [359, 75] width 45 height 13
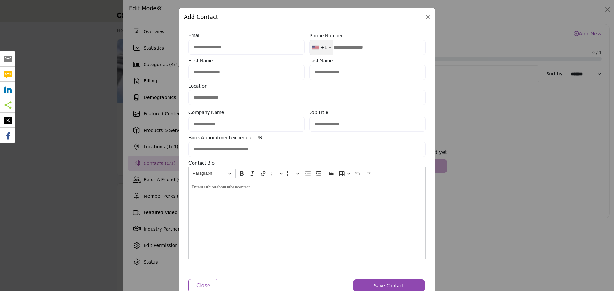
click at [352, 49] on input "text" at bounding box center [367, 47] width 116 height 15
type input "**********"
type input "*******"
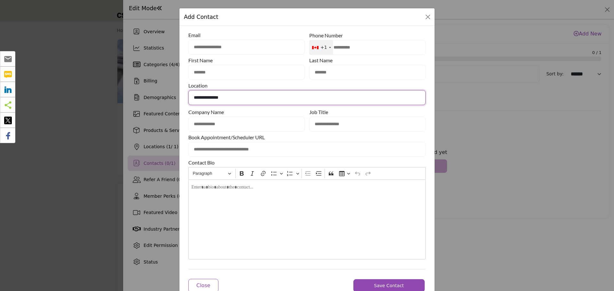
click at [274, 96] on select "**********" at bounding box center [306, 97] width 237 height 15
select select "**********"
click at [188, 90] on select "**********" at bounding box center [306, 97] width 237 height 15
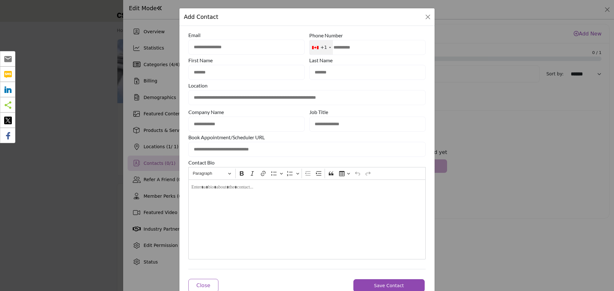
click at [390, 283] on span "Save Contact" at bounding box center [389, 285] width 30 height 5
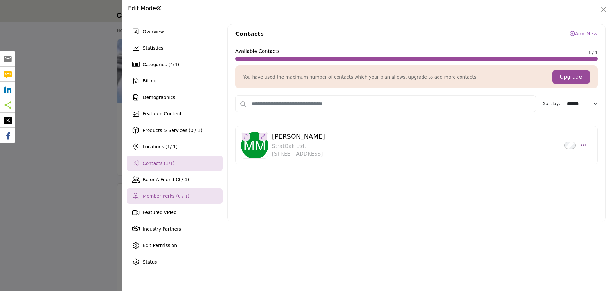
click at [152, 195] on span "Member Perks (0 / 1)" at bounding box center [166, 196] width 47 height 5
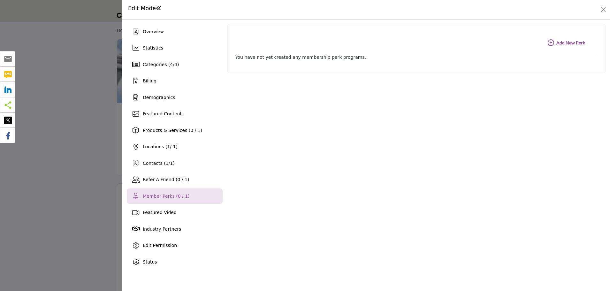
click at [552, 43] on icon "button" at bounding box center [551, 43] width 6 height 6
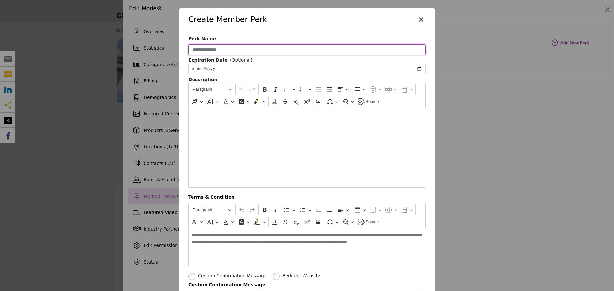
click at [237, 51] on input "Perk Name" at bounding box center [306, 49] width 237 height 11
type input "**********"
click at [217, 118] on p "Editor editing area: main" at bounding box center [306, 115] width 230 height 7
drag, startPoint x: 250, startPoint y: 117, endPoint x: 227, endPoint y: 117, distance: 23.0
click at [227, 117] on p "**********" at bounding box center [306, 115] width 231 height 7
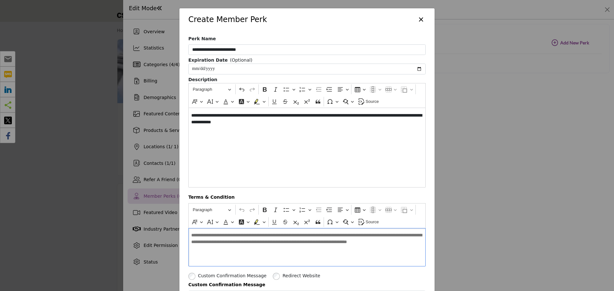
click at [268, 248] on p "**********" at bounding box center [306, 239] width 230 height 23
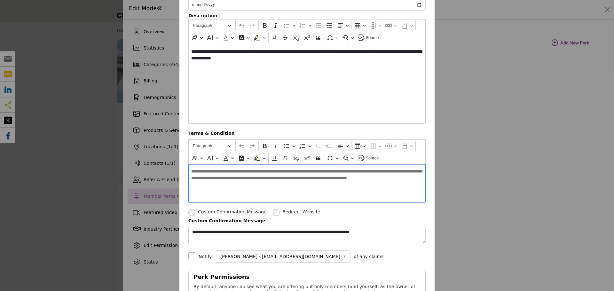
scroll to position [96, 0]
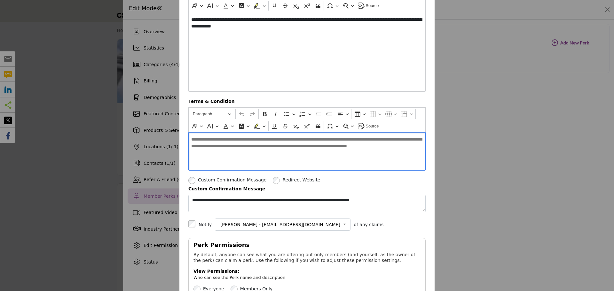
click at [209, 144] on p "**********" at bounding box center [306, 144] width 231 height 23
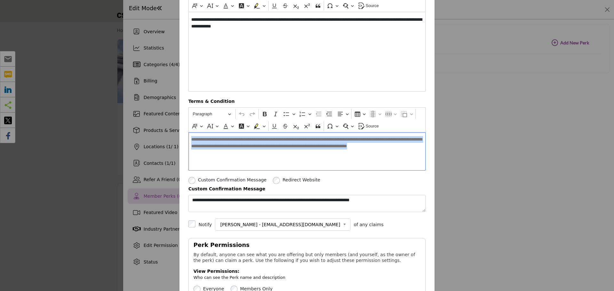
drag, startPoint x: 258, startPoint y: 152, endPoint x: 185, endPoint y: 131, distance: 76.3
click at [185, 131] on div "**********" at bounding box center [306, 153] width 255 height 437
click at [263, 159] on div "**********" at bounding box center [306, 151] width 237 height 38
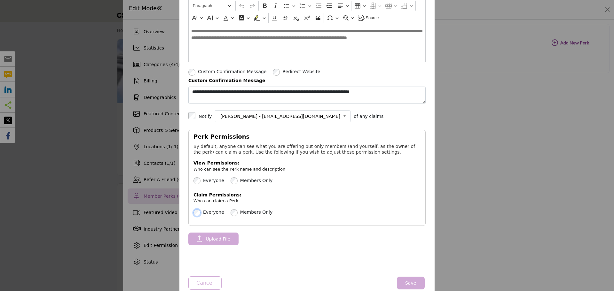
scroll to position [219, 0]
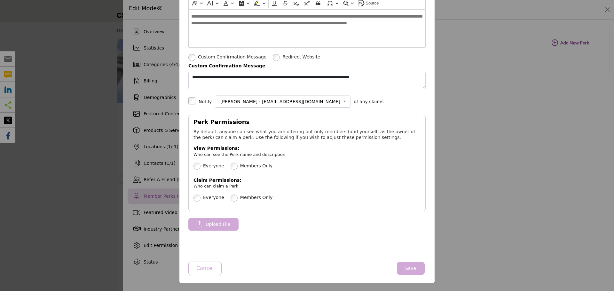
click at [205, 222] on span "Upload File" at bounding box center [217, 224] width 25 height 9
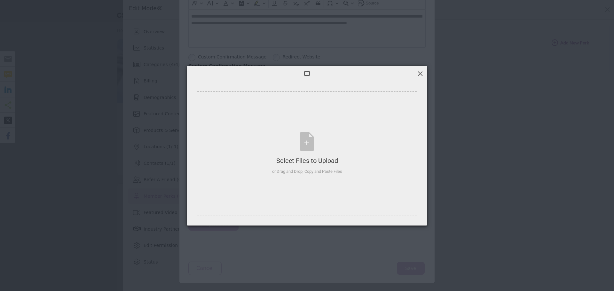
click at [421, 74] on span at bounding box center [419, 73] width 7 height 7
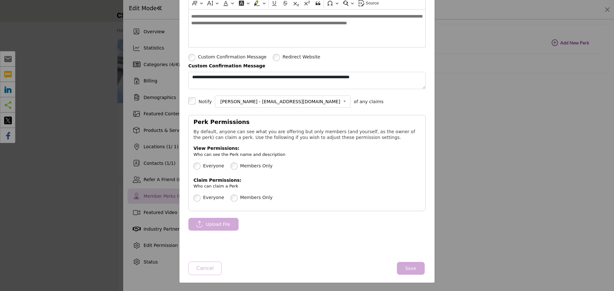
click at [415, 268] on button "Save" at bounding box center [411, 268] width 28 height 13
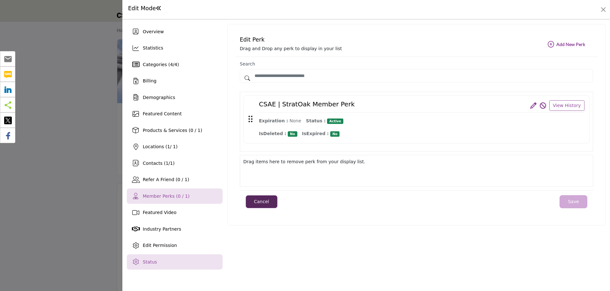
click at [147, 263] on span "Status" at bounding box center [150, 261] width 14 height 5
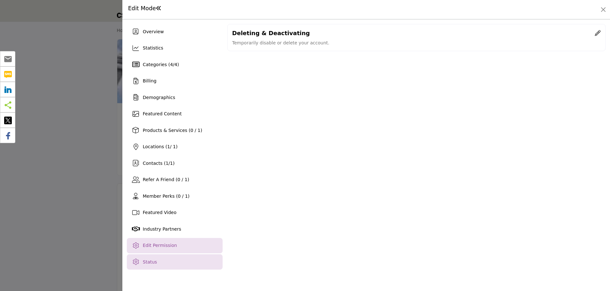
click at [158, 247] on span "Edit Permission" at bounding box center [160, 245] width 34 height 5
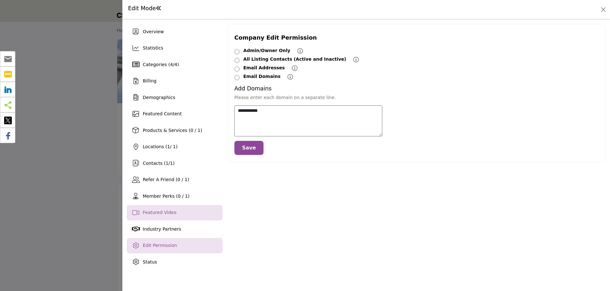
click at [161, 214] on span "Featured Video" at bounding box center [160, 212] width 34 height 5
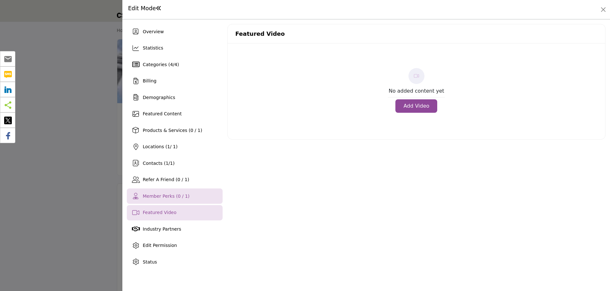
click at [162, 196] on span "Member Perks (0 / 1)" at bounding box center [166, 196] width 47 height 5
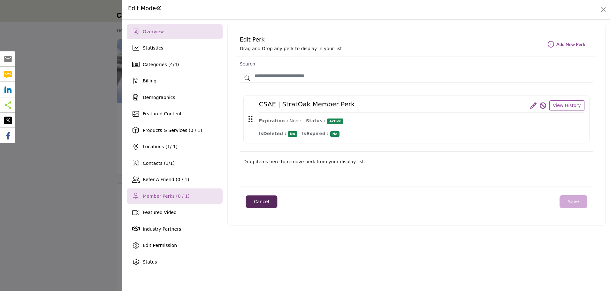
click at [158, 34] on span "Overview" at bounding box center [153, 31] width 21 height 5
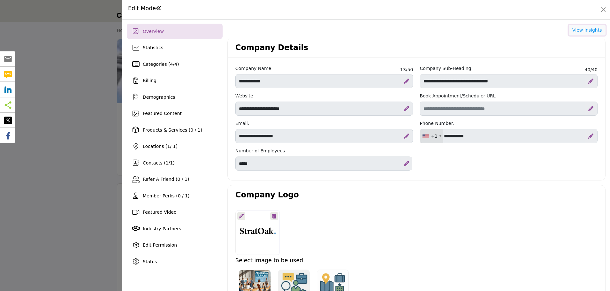
click at [588, 30] on button "View Insights" at bounding box center [587, 30] width 37 height 11
click at [150, 48] on span "Statistics" at bounding box center [153, 47] width 20 height 5
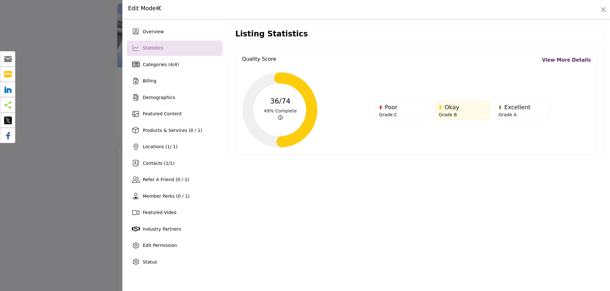
scroll to position [128, 0]
click at [564, 61] on link "View More Details" at bounding box center [566, 60] width 49 height 7
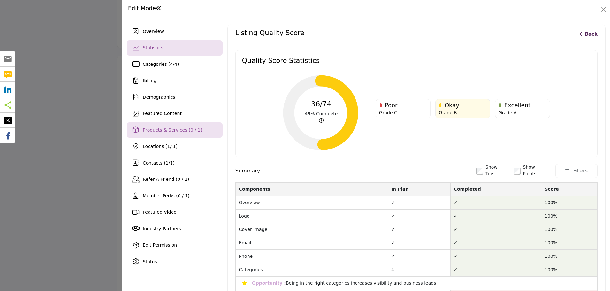
click at [149, 130] on span "Products & Services (0 / 1)" at bounding box center [172, 129] width 59 height 5
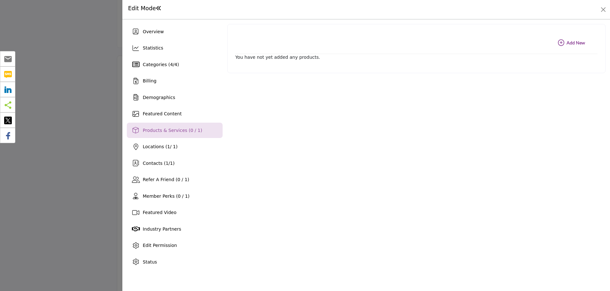
click at [562, 43] on icon "button" at bounding box center [561, 43] width 6 height 6
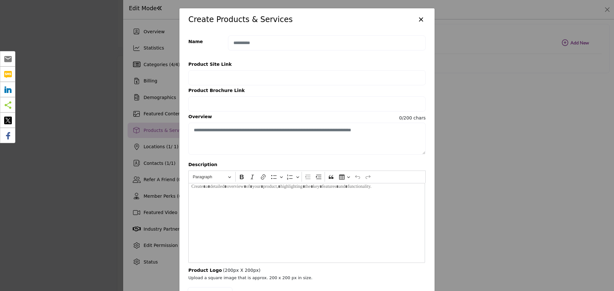
click at [239, 200] on div "Editor editing area: main" at bounding box center [306, 223] width 236 height 80
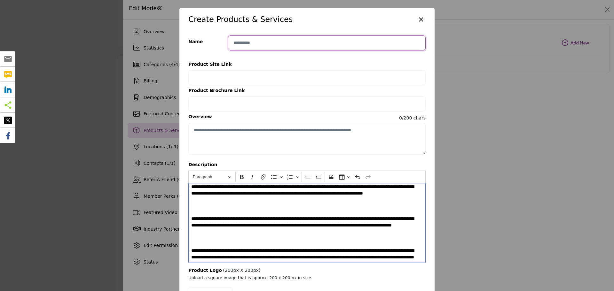
drag, startPoint x: 250, startPoint y: 42, endPoint x: 267, endPoint y: 47, distance: 17.8
click at [250, 42] on input "Enter product name" at bounding box center [326, 42] width 197 height 15
type input "**********"
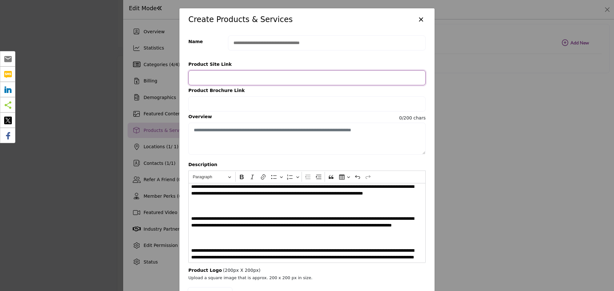
click at [216, 74] on input "Provide your product link" at bounding box center [306, 77] width 237 height 15
paste input "**********"
type input "**********"
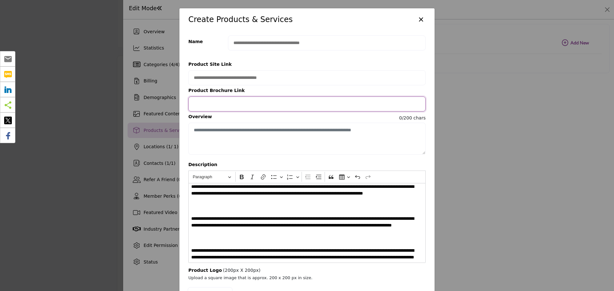
click at [216, 98] on input "Provide your product brochure URL" at bounding box center [306, 103] width 237 height 15
paste input "**********"
type input "**********"
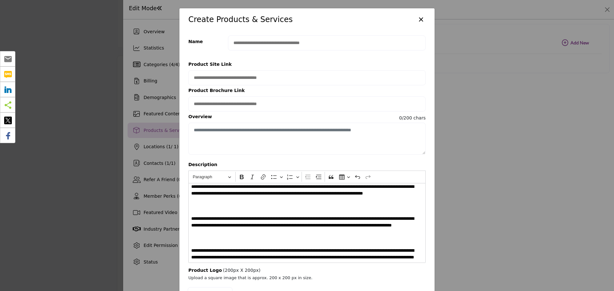
click at [275, 202] on span "**********" at bounding box center [305, 193] width 228 height 20
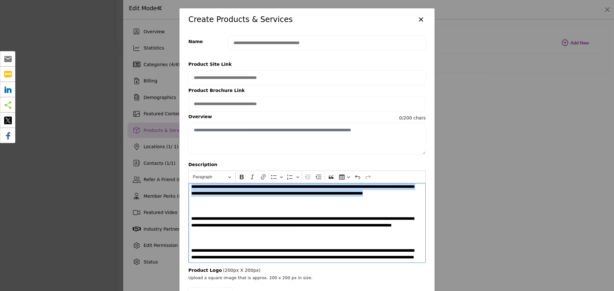
drag, startPoint x: 242, startPoint y: 201, endPoint x: 174, endPoint y: 188, distance: 69.3
click at [174, 188] on div "**********" at bounding box center [307, 145] width 614 height 291
copy span "**********"
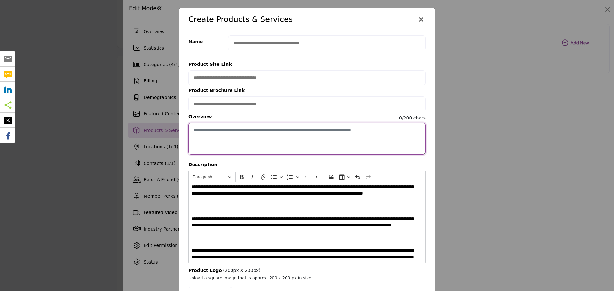
click at [214, 129] on textarea "Enter short overview description" at bounding box center [306, 139] width 237 height 32
paste textarea "**********"
drag, startPoint x: 369, startPoint y: 136, endPoint x: 286, endPoint y: 135, distance: 83.1
click at [286, 135] on textarea "**********" at bounding box center [306, 139] width 237 height 32
type textarea "**********"
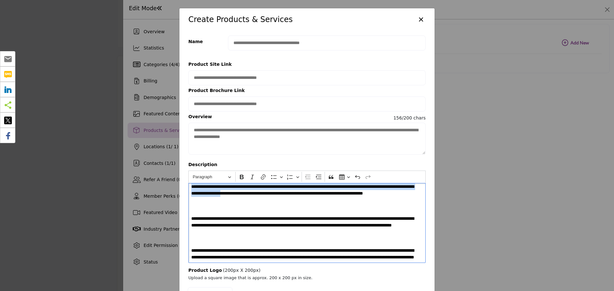
drag, startPoint x: 286, startPoint y: 195, endPoint x: 186, endPoint y: 184, distance: 101.0
click at [186, 184] on div "**********" at bounding box center [306, 183] width 255 height 305
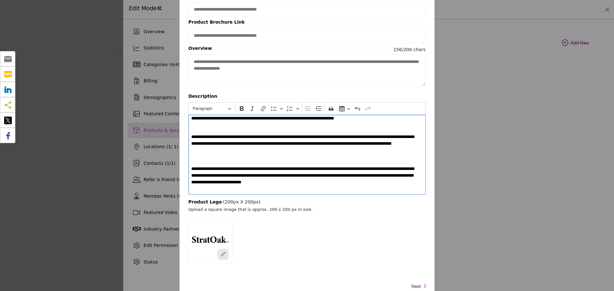
scroll to position [85, 0]
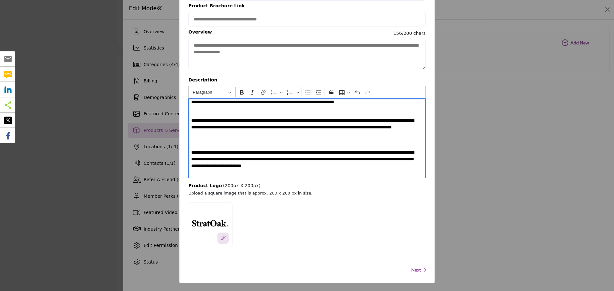
click at [416, 270] on span "Next" at bounding box center [416, 270] width 10 height 6
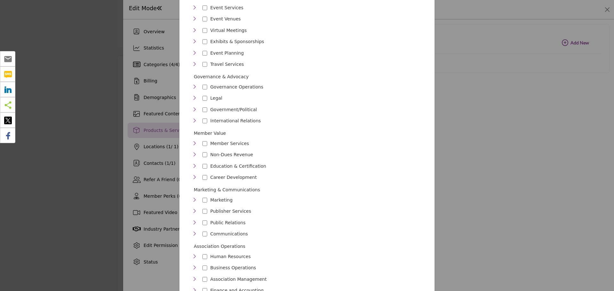
scroll to position [128, 0]
click at [193, 174] on icon "Toggle Category" at bounding box center [194, 176] width 5 height 5
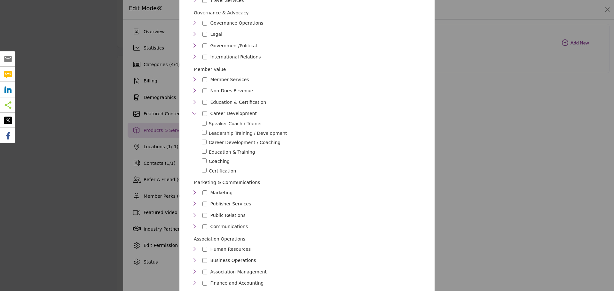
scroll to position [192, 0]
click at [193, 212] on icon "Toggle Category" at bounding box center [194, 214] width 5 height 5
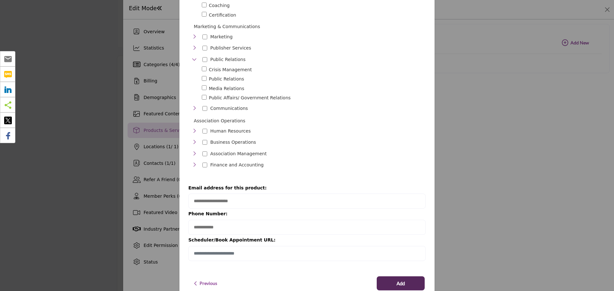
scroll to position [352, 0]
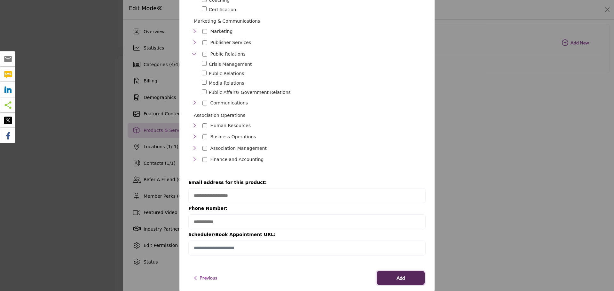
click at [397, 274] on span "Add" at bounding box center [400, 277] width 8 height 7
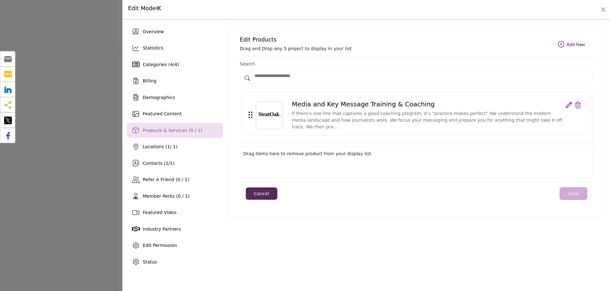
click at [577, 189] on button "Save" at bounding box center [574, 193] width 28 height 13
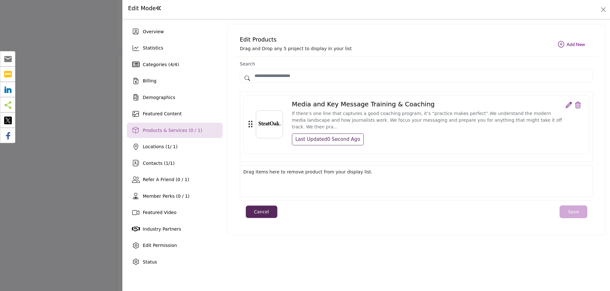
click at [568, 105] on icon at bounding box center [569, 105] width 6 height 6
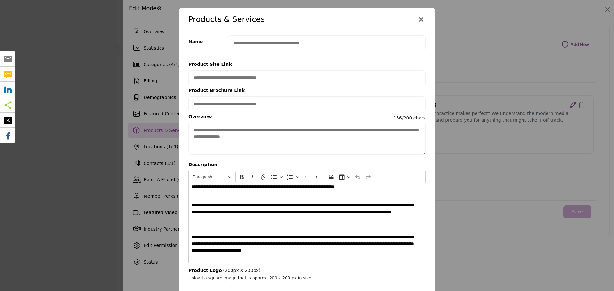
click at [419, 18] on button "×" at bounding box center [420, 19] width 9 height 12
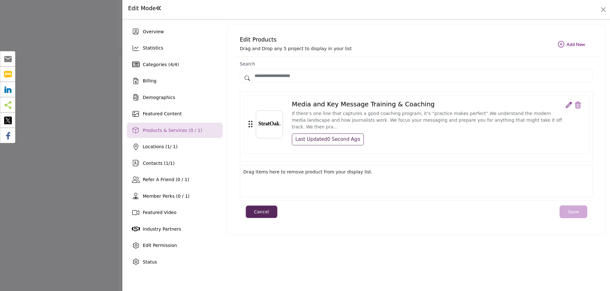
click at [139, 10] on h1 "Edit Mode" at bounding box center [145, 8] width 34 height 7
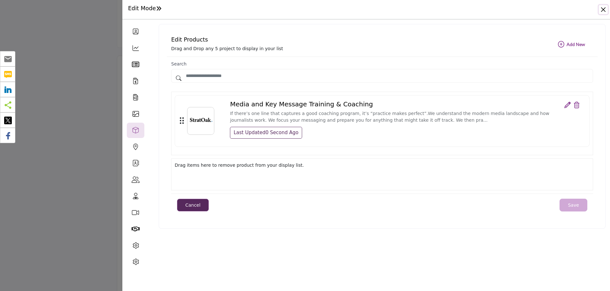
click at [604, 8] on button "Close" at bounding box center [603, 9] width 9 height 9
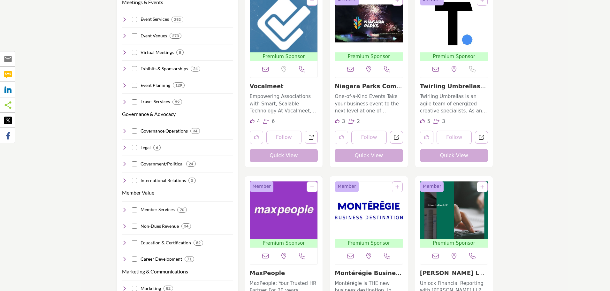
scroll to position [575, 0]
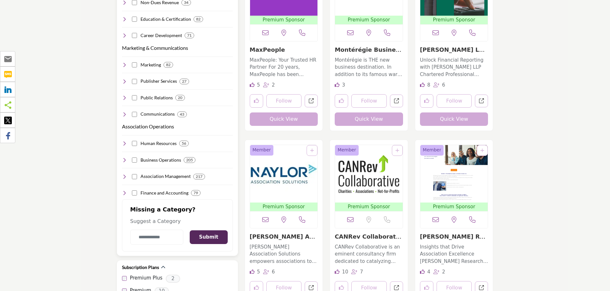
click at [125, 95] on icon at bounding box center [124, 97] width 5 height 5
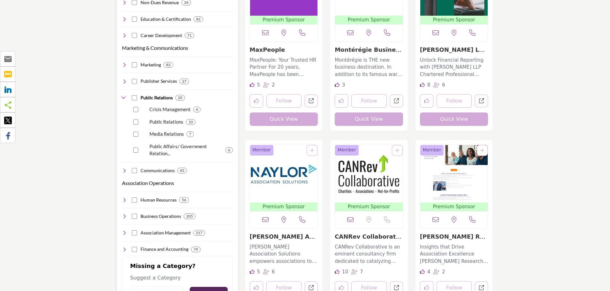
click at [164, 130] on p "Media Relations" at bounding box center [167, 133] width 35 height 7
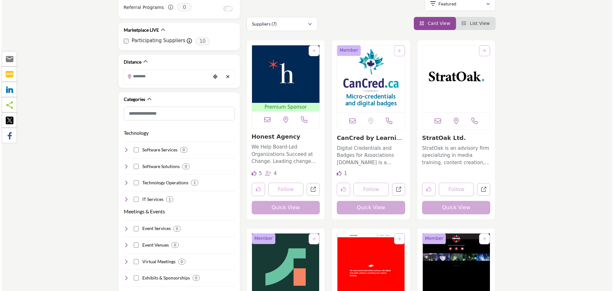
scroll to position [128, 0]
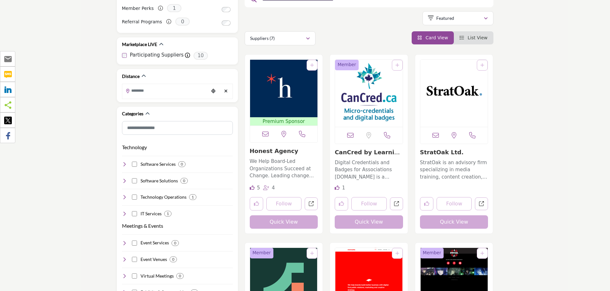
click at [450, 221] on button "Quick View" at bounding box center [454, 221] width 68 height 13
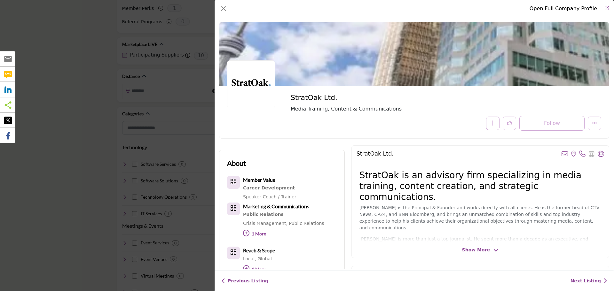
click at [477, 251] on span "Show More" at bounding box center [476, 250] width 28 height 7
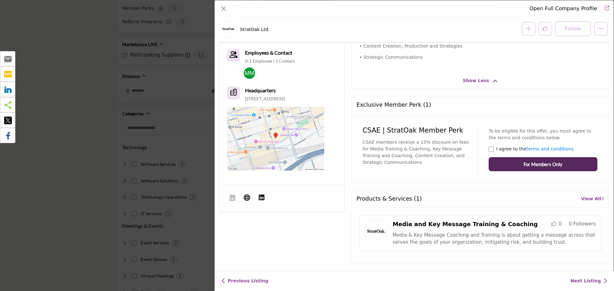
scroll to position [313, 0]
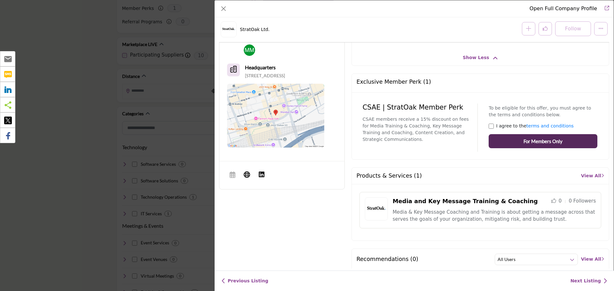
click at [434, 198] on link "Media and Key Message Training & Coaching" at bounding box center [464, 201] width 145 height 7
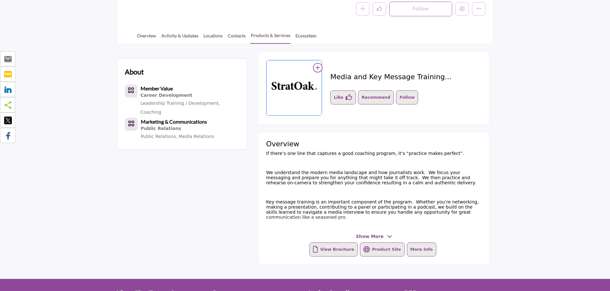
scroll to position [160, 0]
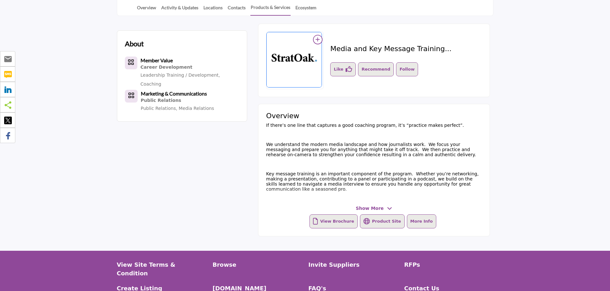
click at [371, 208] on span "Show More" at bounding box center [370, 208] width 28 height 7
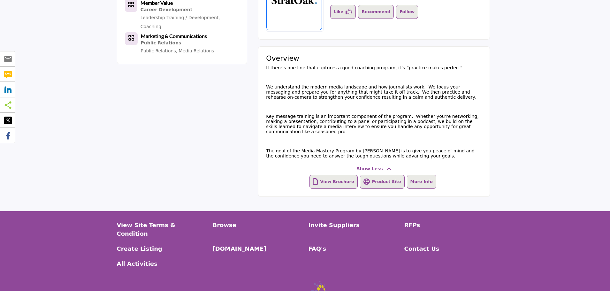
scroll to position [256, 0]
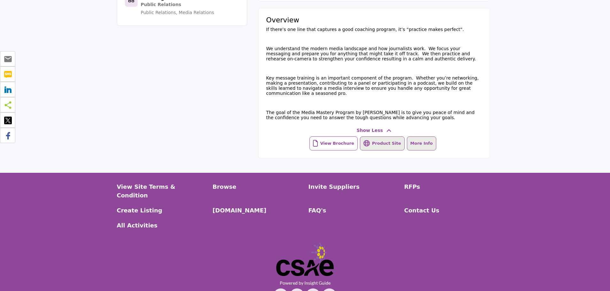
click at [336, 151] on button "View Brochure" at bounding box center [334, 143] width 48 height 14
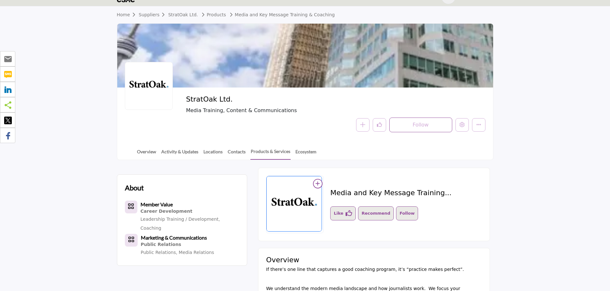
scroll to position [0, 0]
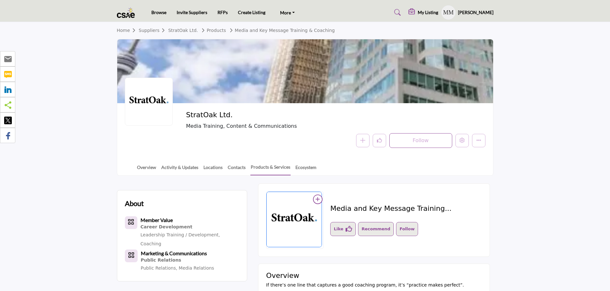
click at [429, 14] on h5 "My Listing" at bounding box center [428, 13] width 20 height 6
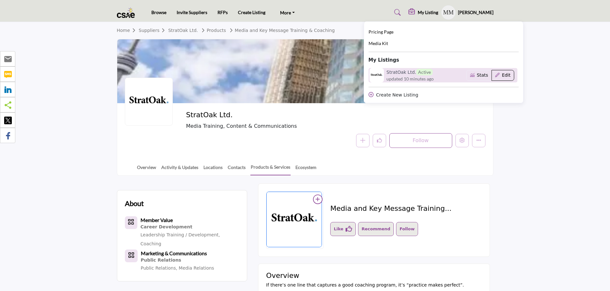
click at [508, 77] on button "Edit" at bounding box center [503, 75] width 23 height 11
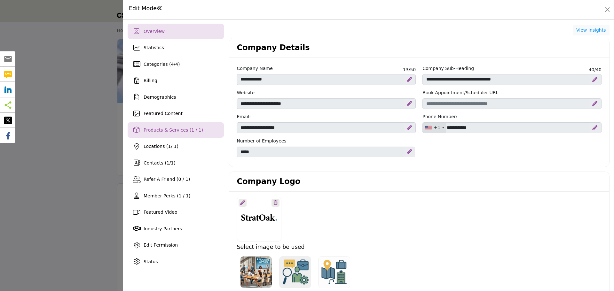
click at [151, 129] on span "Products & Services (1 / 1)" at bounding box center [172, 129] width 59 height 5
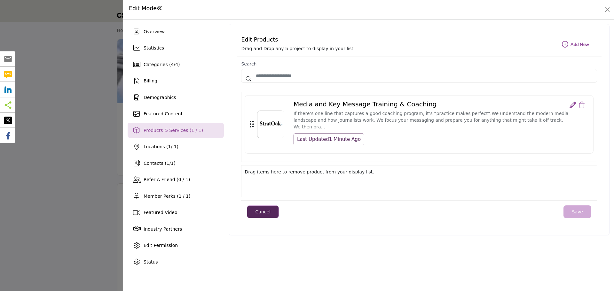
click at [572, 105] on icon at bounding box center [572, 105] width 6 height 6
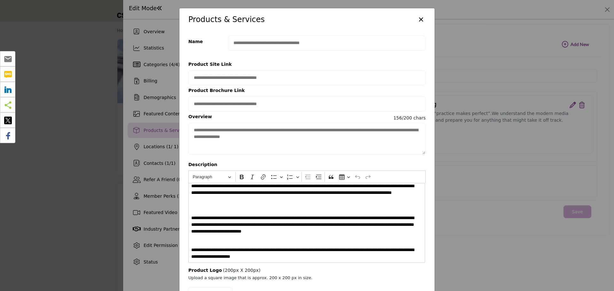
click at [338, 257] on span "**********" at bounding box center [304, 253] width 227 height 13
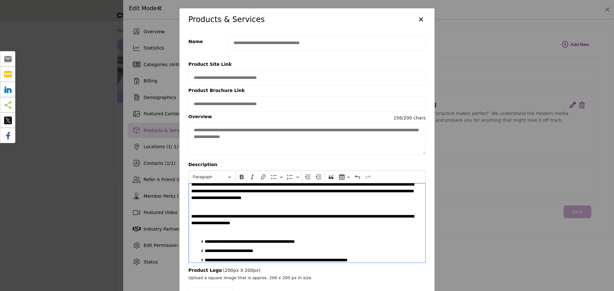
scroll to position [48, 0]
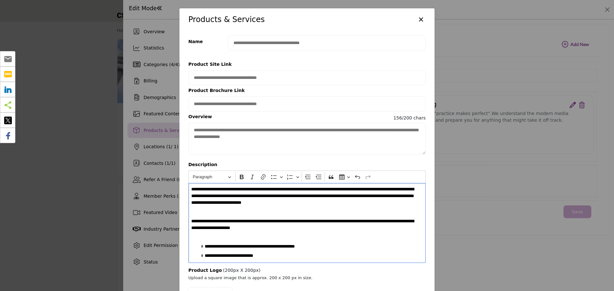
click at [304, 229] on span "**********" at bounding box center [305, 224] width 228 height 13
click at [310, 228] on span "**********" at bounding box center [305, 224] width 228 height 13
click at [235, 213] on p "Editor editing area: main" at bounding box center [306, 213] width 231 height 9
drag, startPoint x: 262, startPoint y: 248, endPoint x: 189, endPoint y: 243, distance: 73.9
click at [189, 243] on div "**********" at bounding box center [306, 223] width 237 height 80
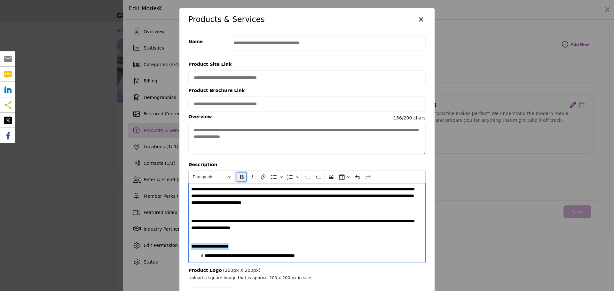
click at [241, 179] on icon "Editor toolbar" at bounding box center [242, 177] width 4 height 4
click at [309, 241] on p "Editor editing area: main" at bounding box center [306, 238] width 231 height 9
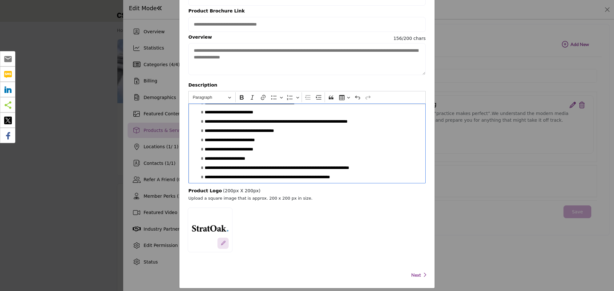
scroll to position [85, 0]
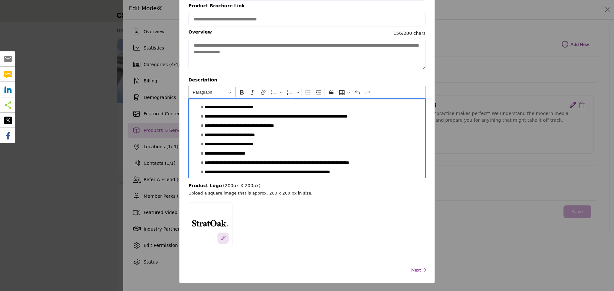
click at [415, 269] on span "Next" at bounding box center [416, 270] width 10 height 6
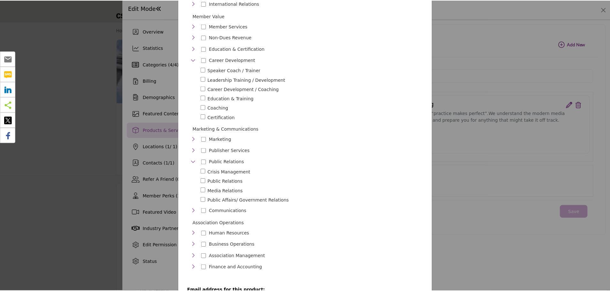
scroll to position [352, 0]
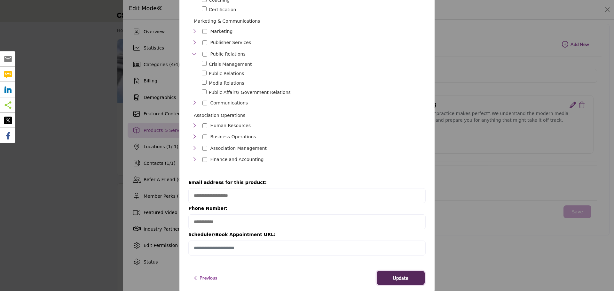
click at [399, 274] on span "Update" at bounding box center [400, 277] width 16 height 7
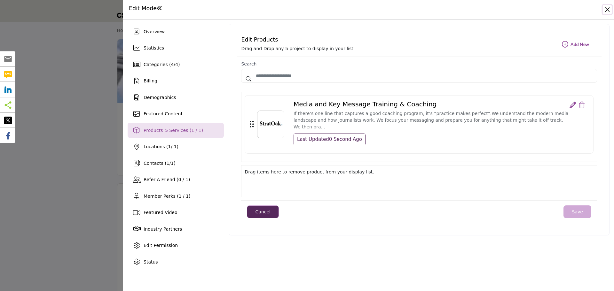
click at [608, 9] on button "Close" at bounding box center [606, 9] width 9 height 9
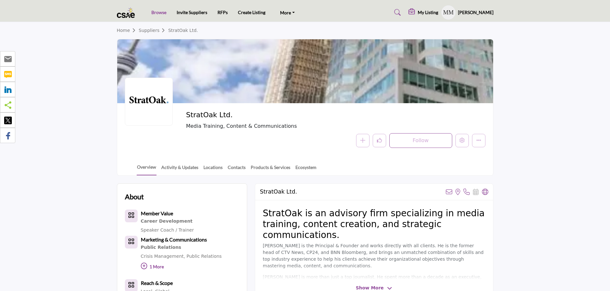
click at [157, 13] on link "Browse" at bounding box center [158, 12] width 15 height 5
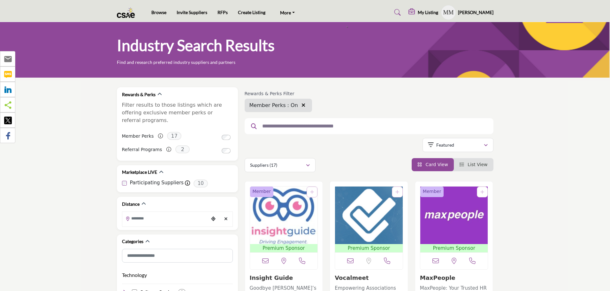
click at [467, 162] on link "List View" at bounding box center [474, 164] width 28 height 5
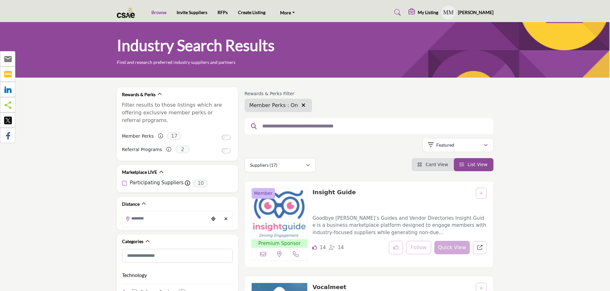
click at [161, 12] on link "Browse" at bounding box center [158, 12] width 15 height 5
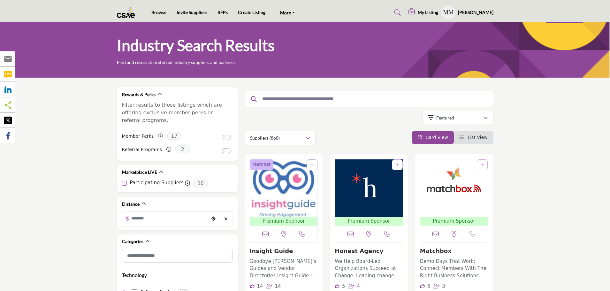
click at [339, 101] on input "text" at bounding box center [366, 99] width 215 height 8
type input "**********"
click at [376, 146] on button "Apply Categories" at bounding box center [432, 153] width 112 height 14
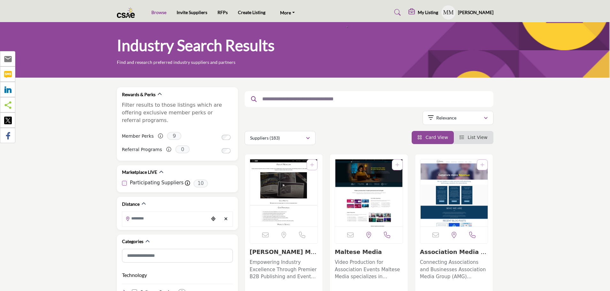
click at [154, 10] on link "Browse" at bounding box center [158, 12] width 15 height 5
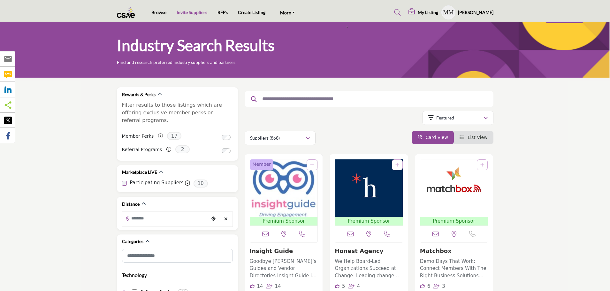
click at [200, 12] on link "Invite Suppliers" at bounding box center [192, 12] width 31 height 5
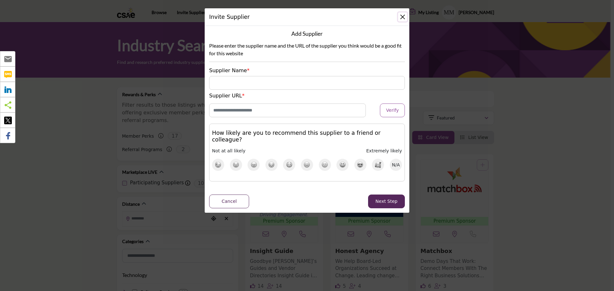
click at [402, 17] on button "Close" at bounding box center [402, 16] width 9 height 9
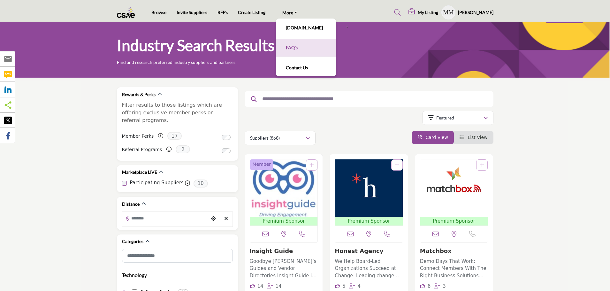
click at [291, 48] on link "FAQ's" at bounding box center [306, 48] width 54 height 12
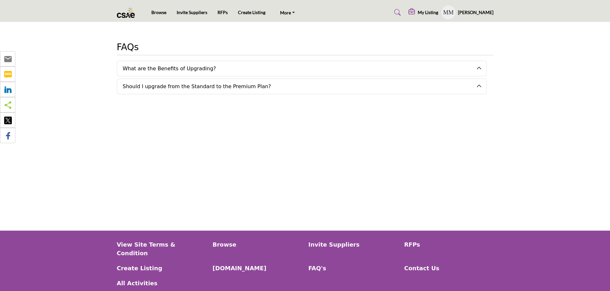
click at [131, 15] on img at bounding box center [127, 12] width 21 height 11
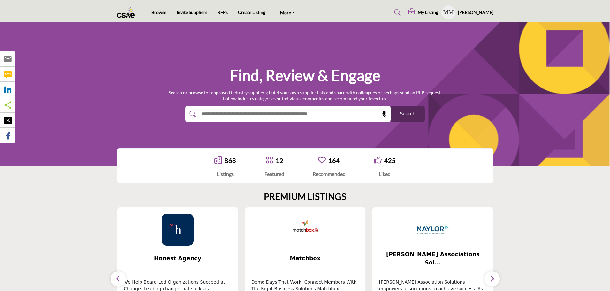
click at [278, 162] on link "12" at bounding box center [280, 161] width 8 height 8
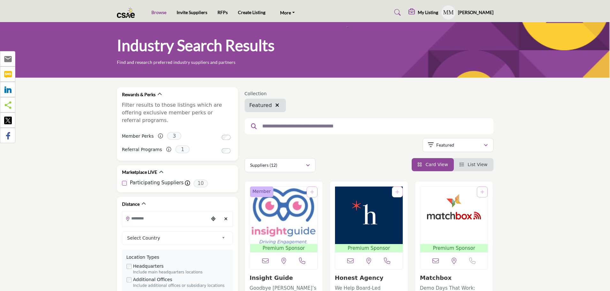
click at [164, 14] on link "Browse" at bounding box center [158, 12] width 15 height 5
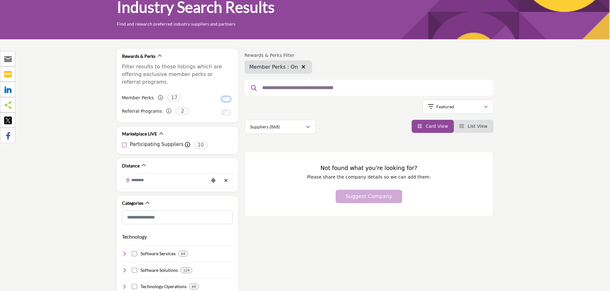
scroll to position [32, 0]
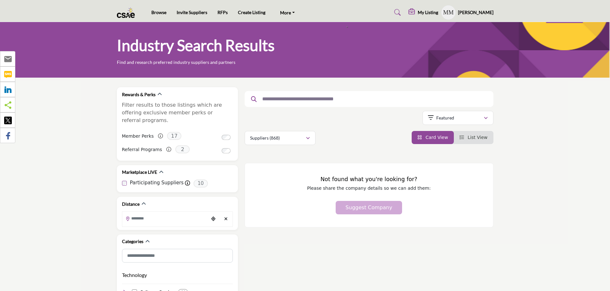
click at [126, 17] on img at bounding box center [127, 12] width 21 height 11
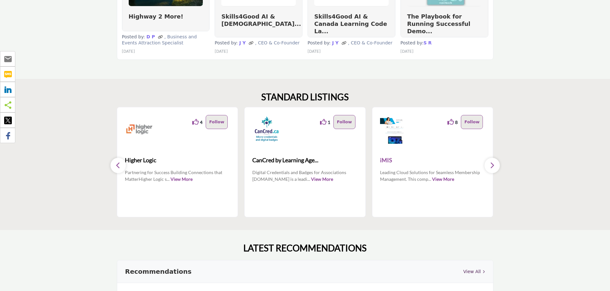
scroll to position [479, 0]
click at [492, 164] on icon "button" at bounding box center [492, 166] width 5 height 8
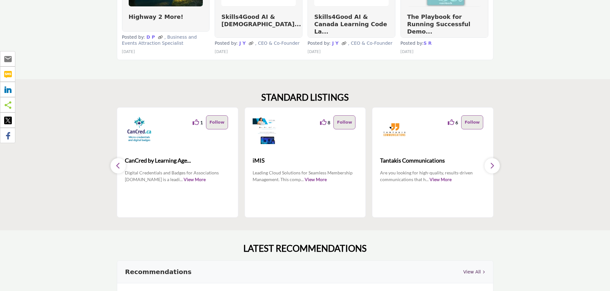
click at [493, 164] on icon "button" at bounding box center [492, 166] width 5 height 8
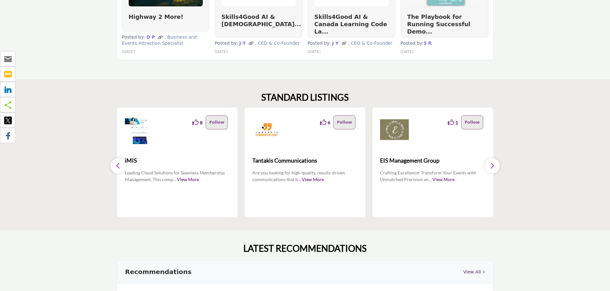
click at [493, 164] on icon "button" at bounding box center [492, 166] width 5 height 8
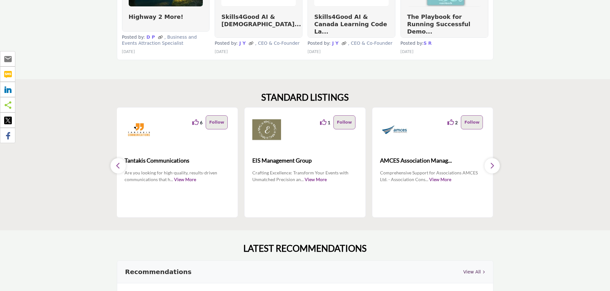
click at [493, 164] on icon "button" at bounding box center [492, 166] width 5 height 8
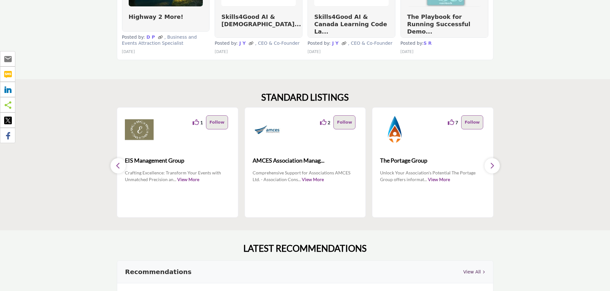
click at [493, 164] on icon "button" at bounding box center [492, 166] width 5 height 8
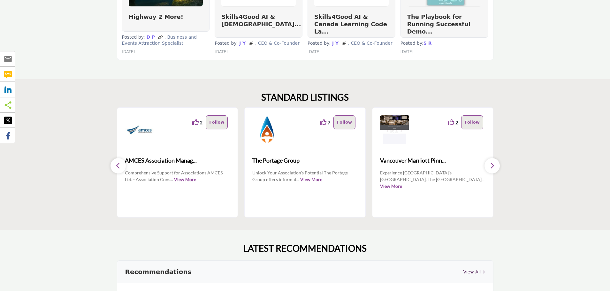
click at [493, 164] on icon "button" at bounding box center [492, 166] width 5 height 8
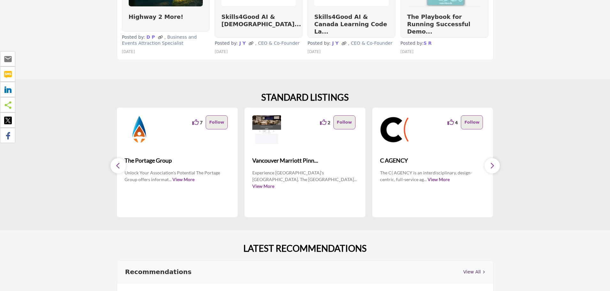
click at [493, 164] on icon "button" at bounding box center [492, 166] width 5 height 8
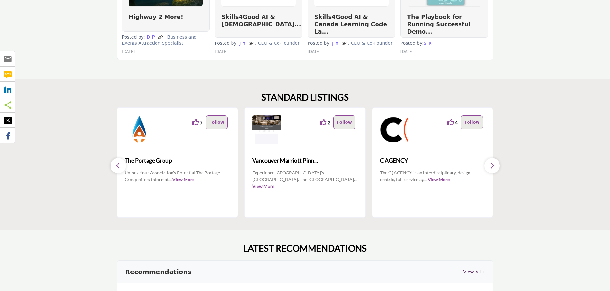
click at [493, 164] on icon "button" at bounding box center [492, 166] width 5 height 8
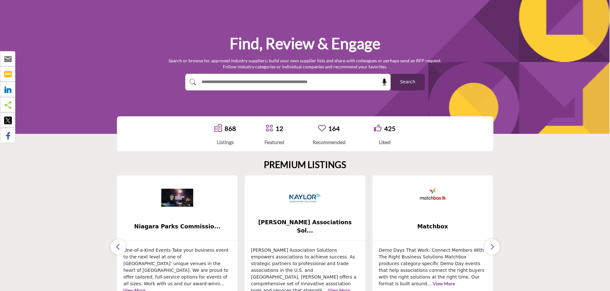
scroll to position [0, 0]
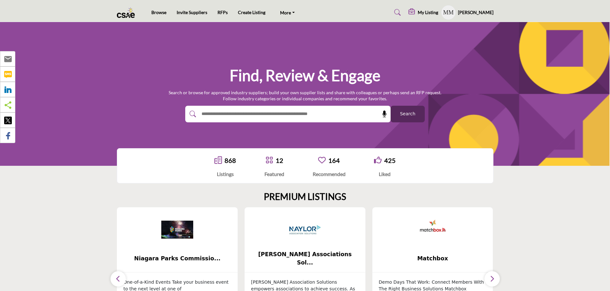
click at [228, 160] on link "868" at bounding box center [231, 161] width 12 height 8
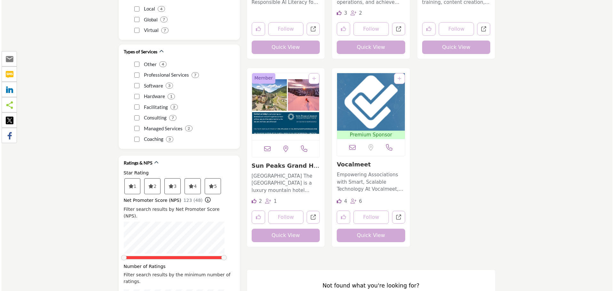
scroll to position [1023, 0]
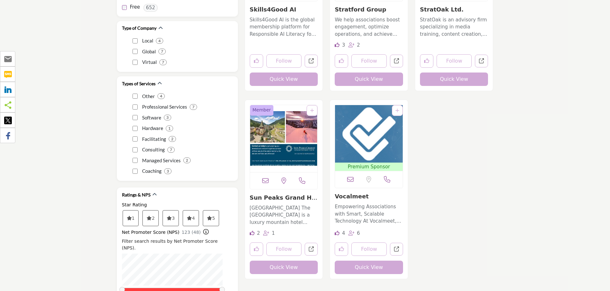
click at [455, 80] on button "Quick View" at bounding box center [454, 79] width 68 height 13
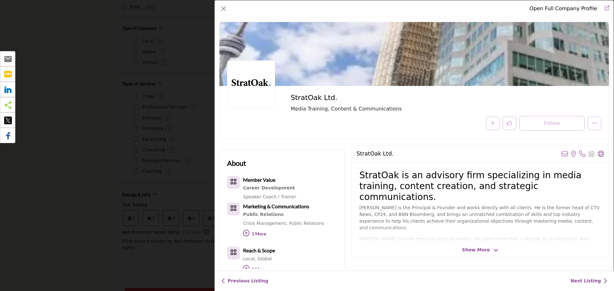
click at [481, 249] on span "Show More" at bounding box center [476, 250] width 28 height 7
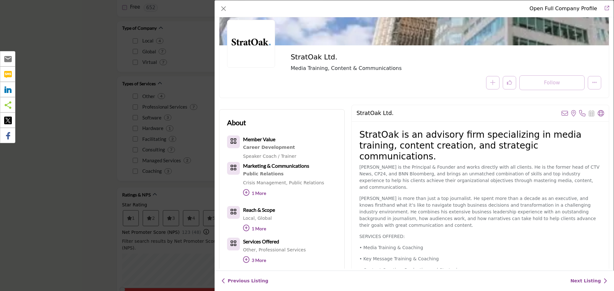
scroll to position [0, 0]
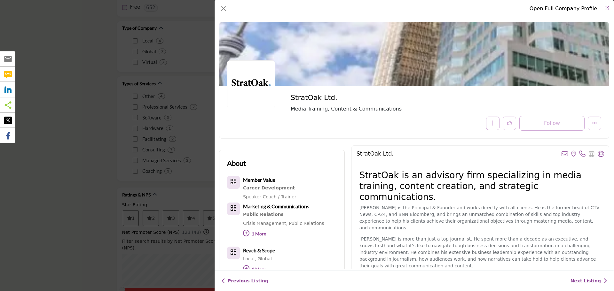
click at [606, 8] on icon "Redirect to stratoak-ltd" at bounding box center [606, 8] width 4 height 4
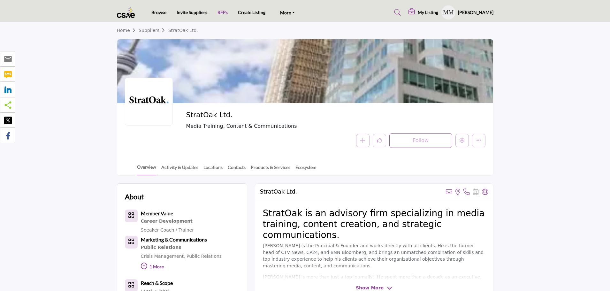
click at [220, 14] on link "RFPs" at bounding box center [223, 12] width 10 height 5
